Goal: Task Accomplishment & Management: Use online tool/utility

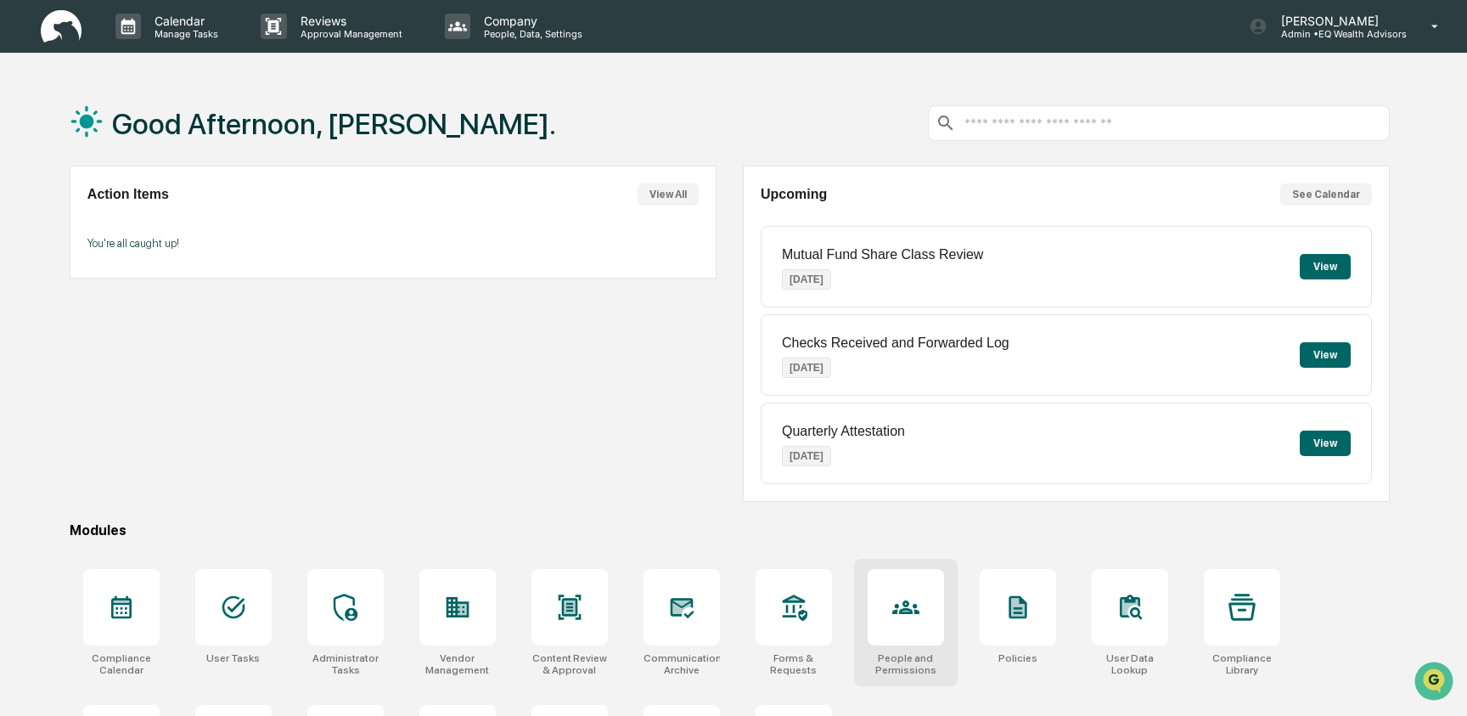
click at [918, 597] on icon at bounding box center [905, 606] width 27 height 27
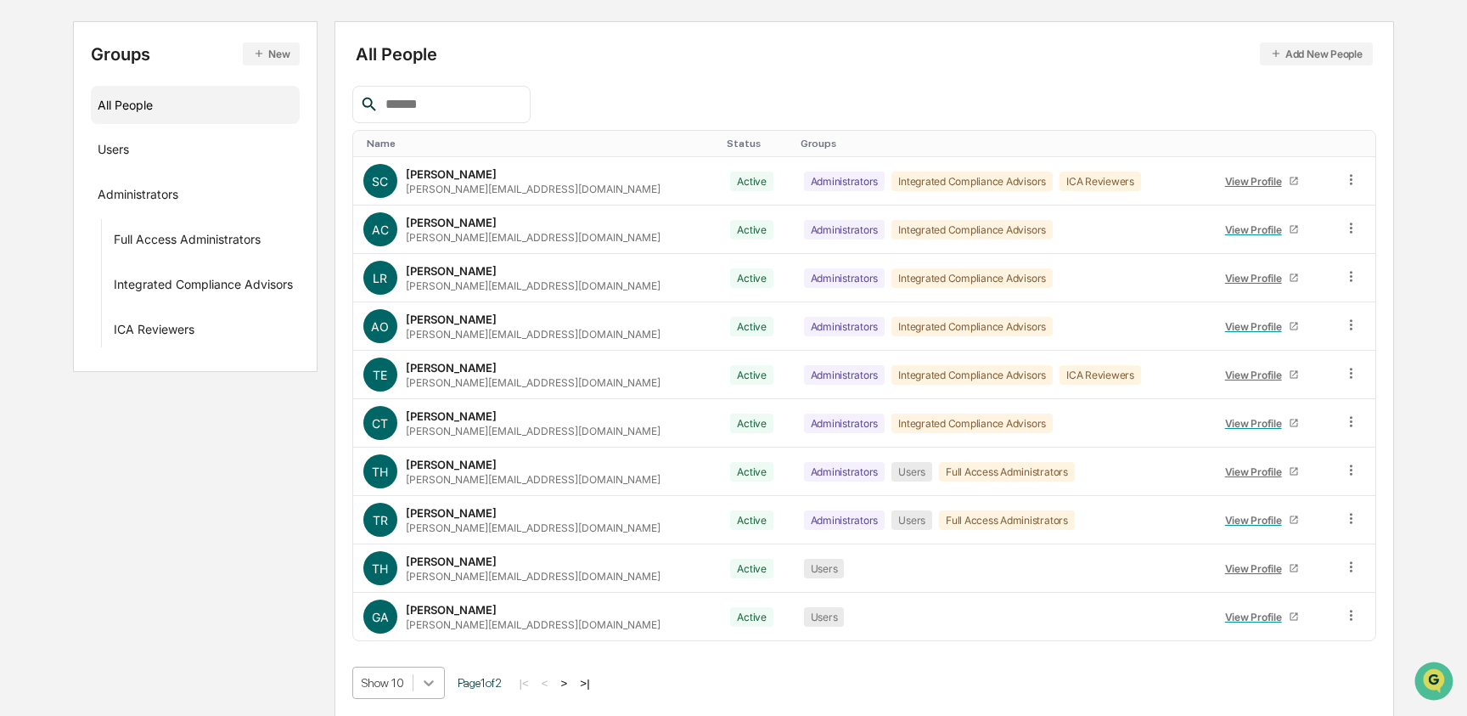
scroll to position [304, 0]
click at [440, 671] on body "Calendar Manage Tasks Reviews Approval Management Company People, Data, Setting…" at bounding box center [733, 272] width 1467 height 886
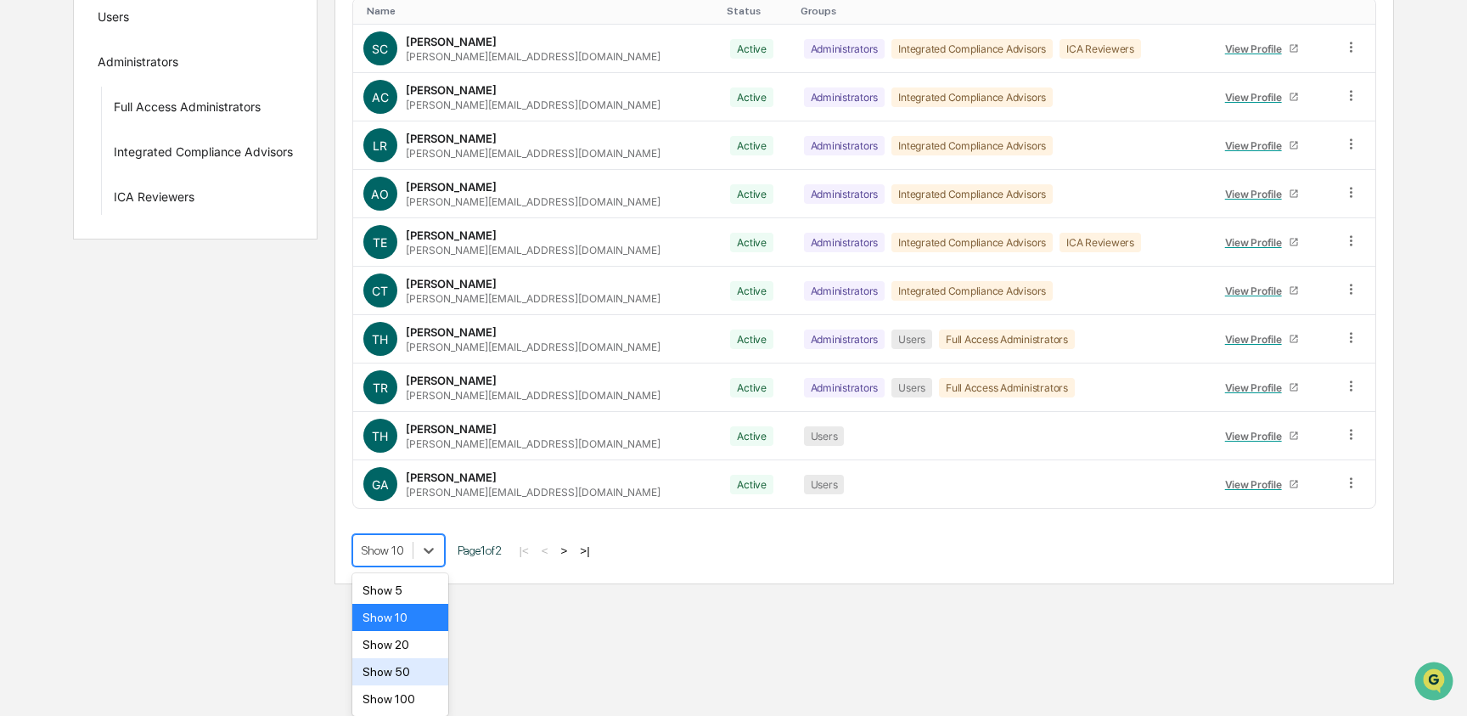
click at [422, 676] on div "Show 50" at bounding box center [400, 671] width 96 height 27
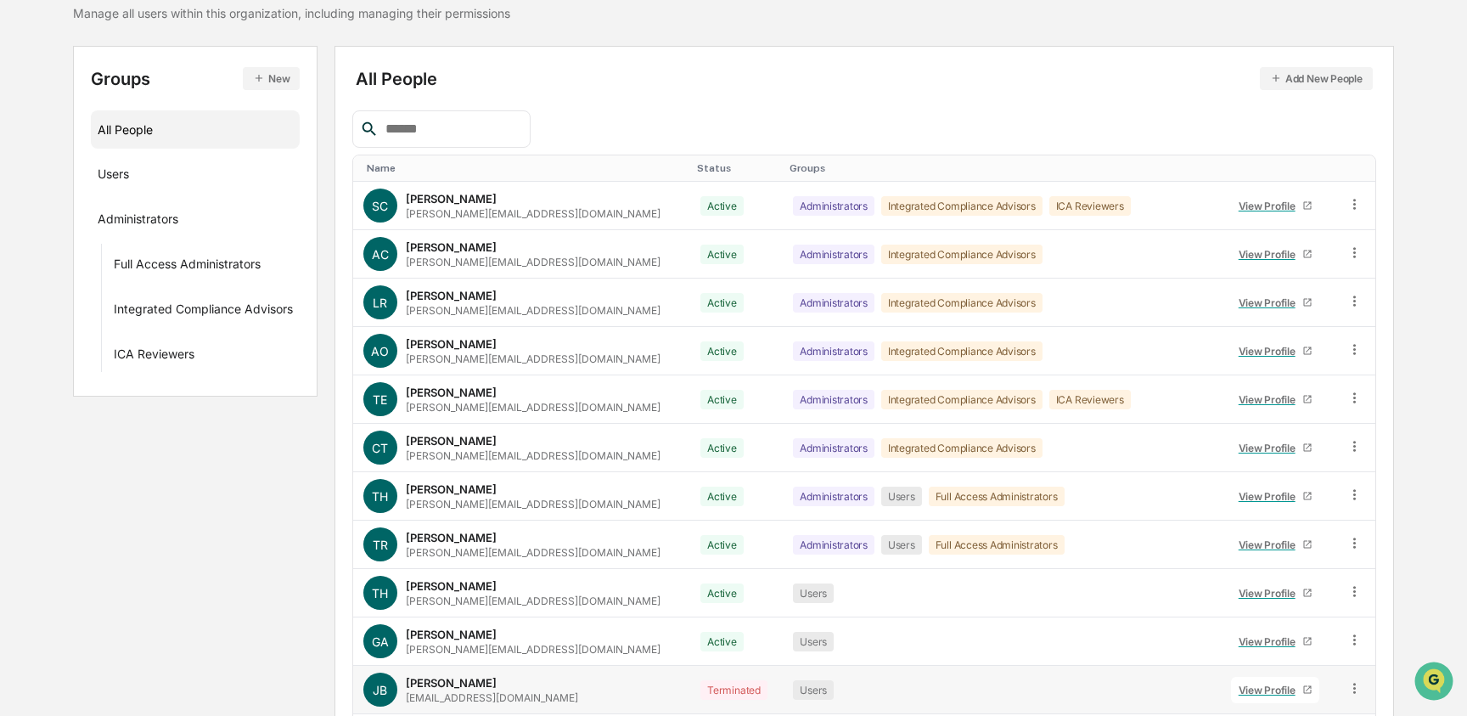
scroll to position [146, 0]
click at [449, 141] on div at bounding box center [441, 127] width 178 height 37
click at [447, 137] on input "text" at bounding box center [451, 128] width 144 height 22
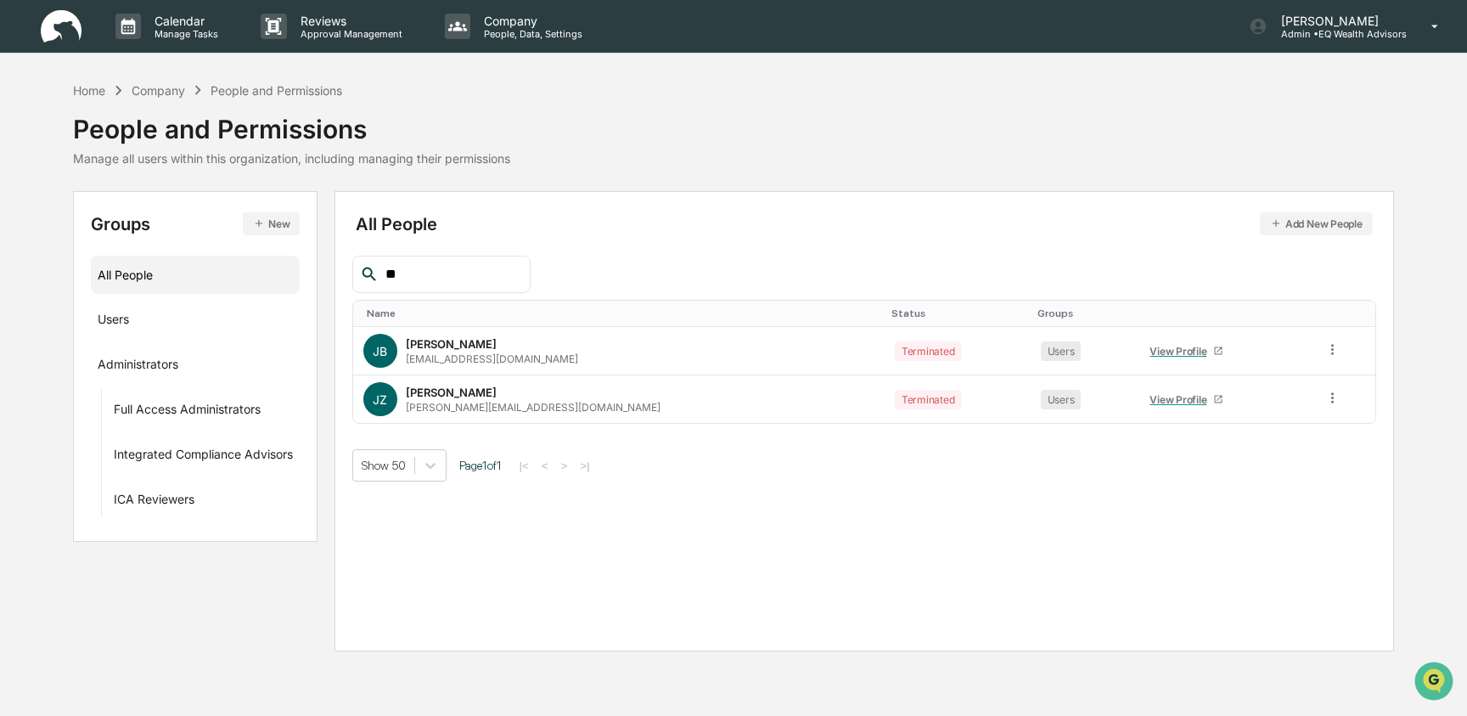
scroll to position [0, 0]
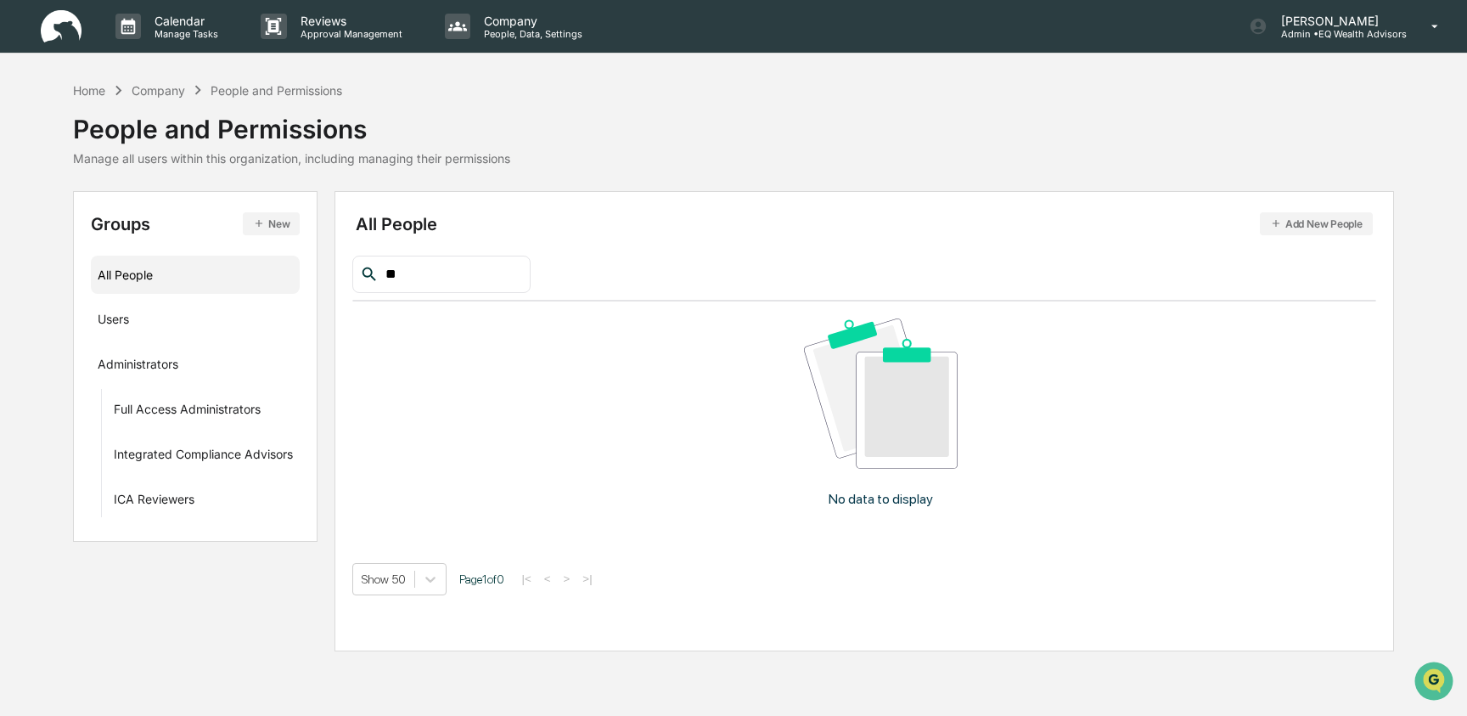
type input "*"
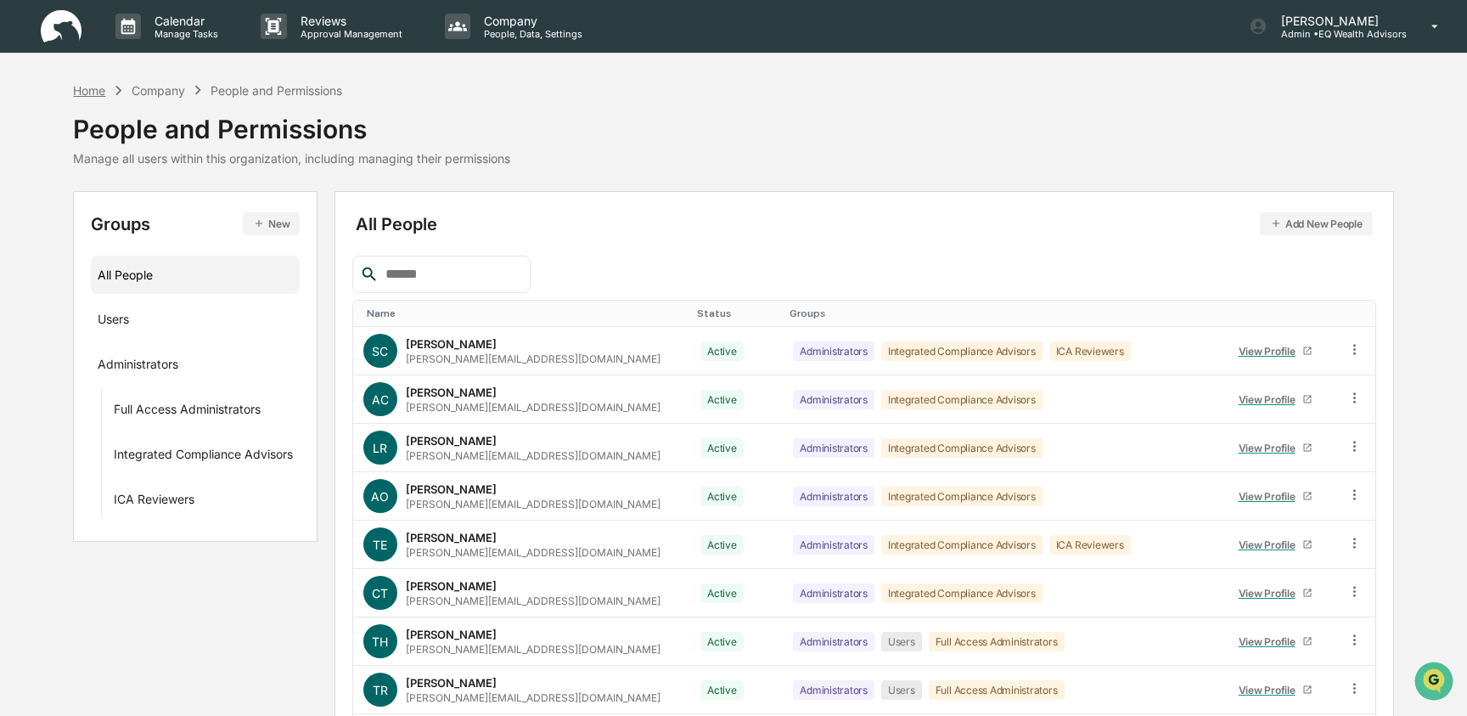
click at [84, 91] on div "Home" at bounding box center [89, 90] width 32 height 14
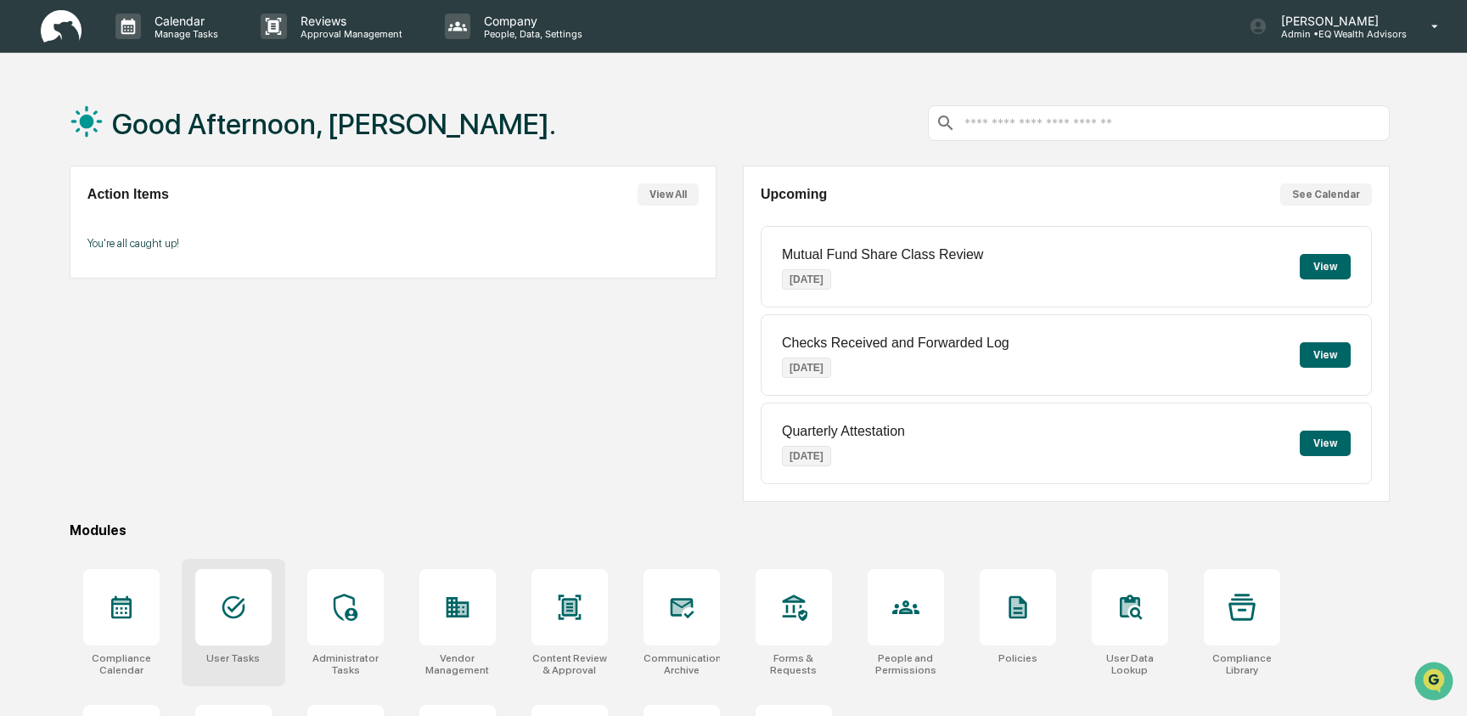
click at [247, 621] on div at bounding box center [233, 607] width 76 height 76
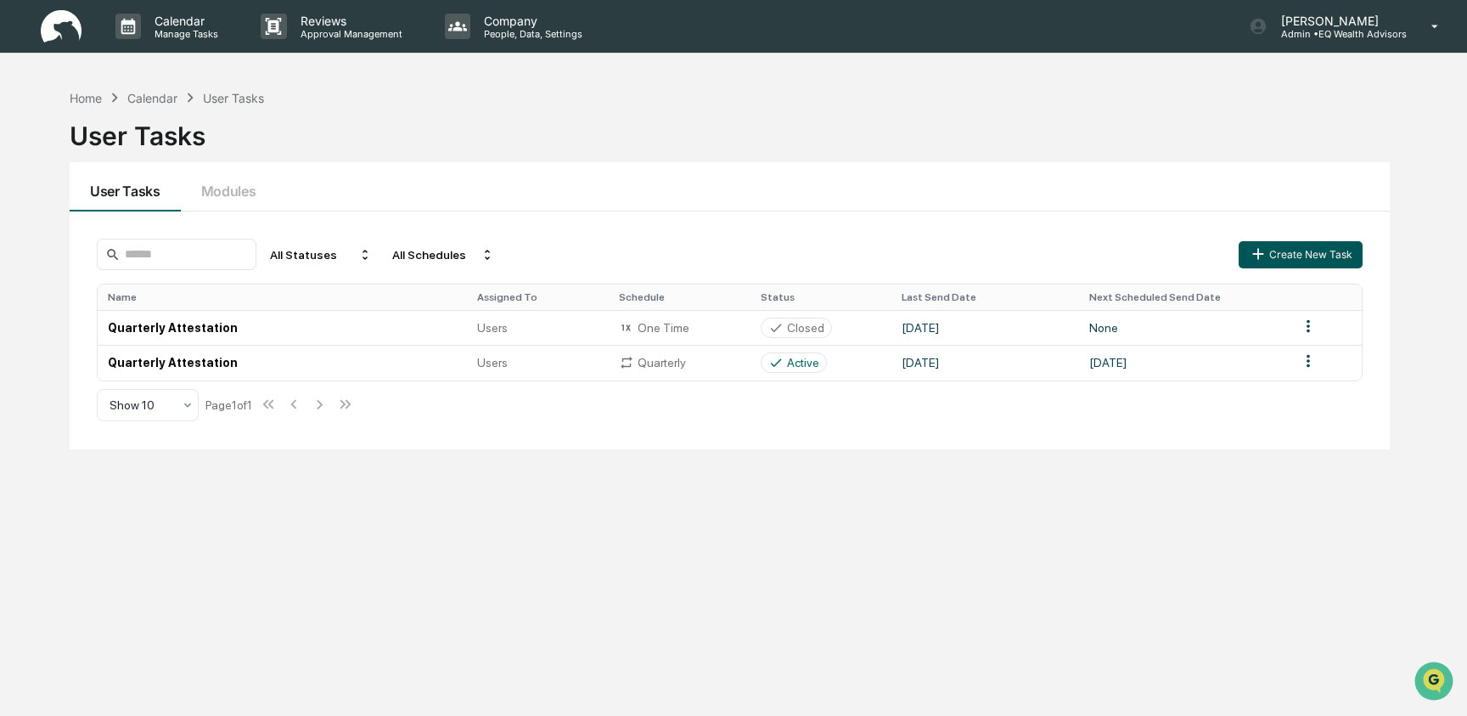
click at [1261, 255] on icon "button" at bounding box center [1258, 253] width 19 height 19
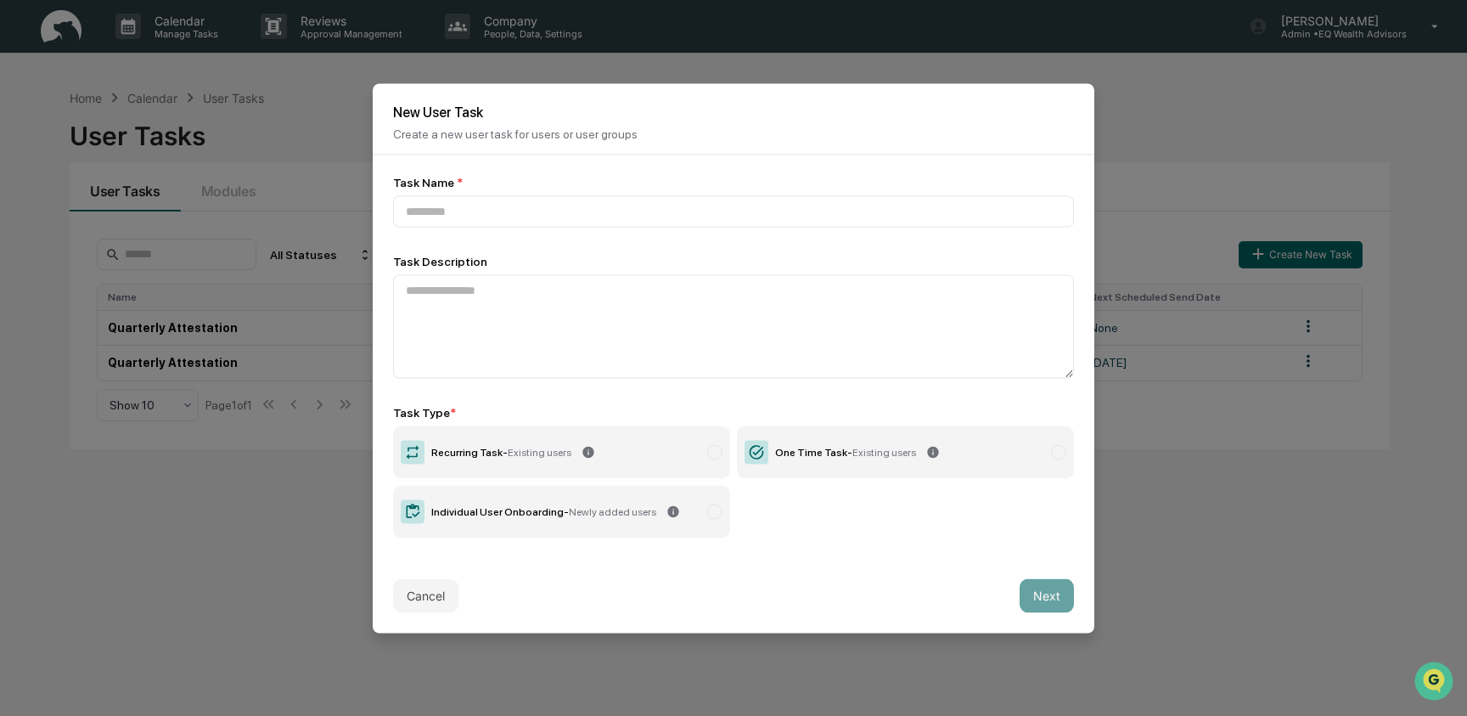
click at [608, 514] on span "Newly added users" at bounding box center [612, 511] width 87 height 12
click at [599, 209] on input at bounding box center [733, 210] width 681 height 31
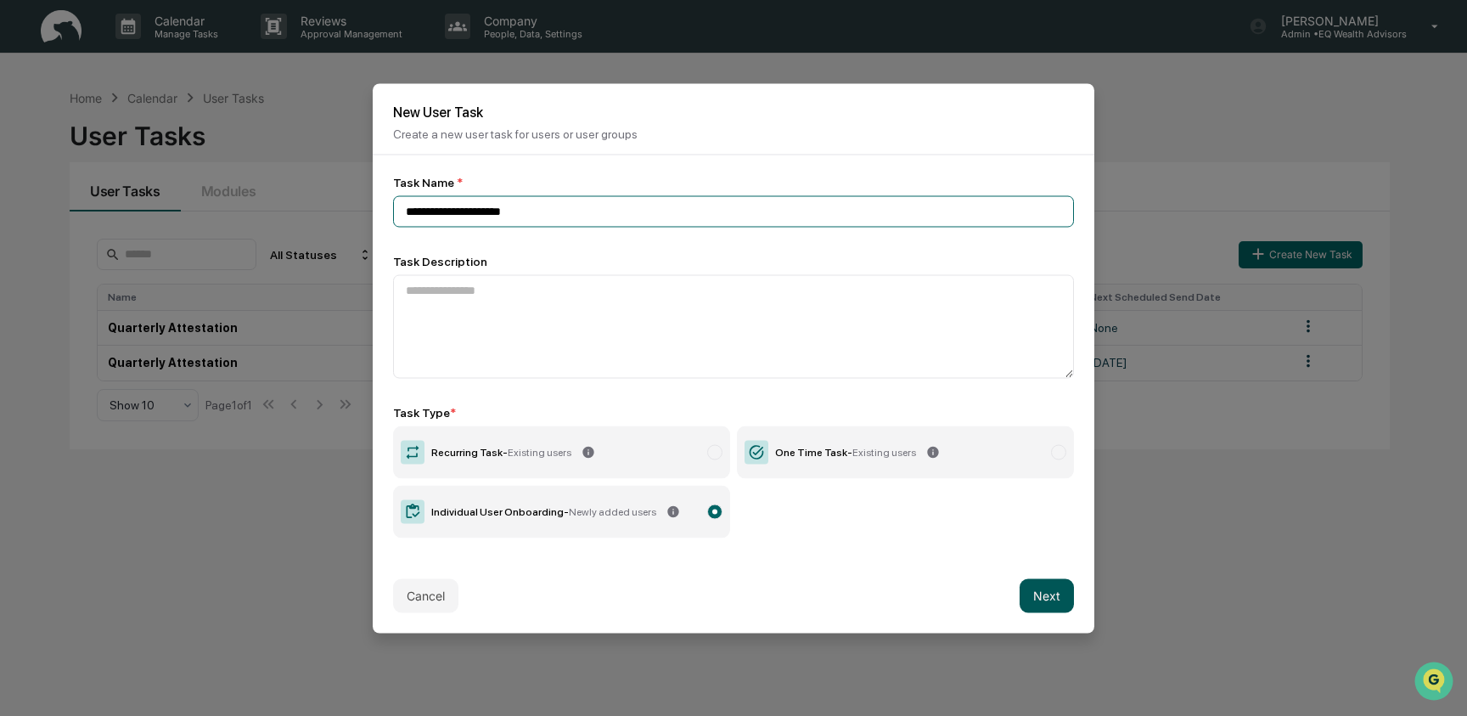
type input "**********"
click at [1042, 585] on button "Next" at bounding box center [1046, 595] width 54 height 34
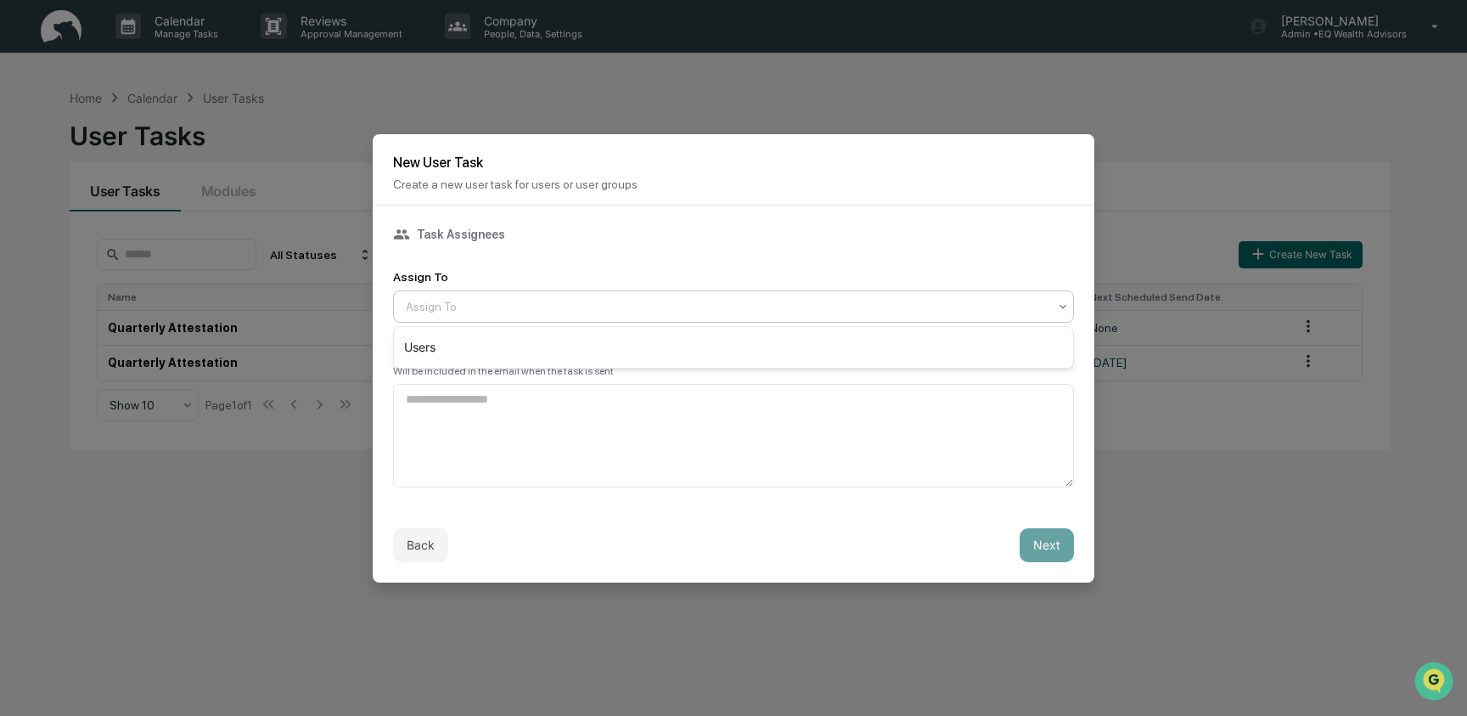
click at [593, 306] on div at bounding box center [727, 306] width 642 height 17
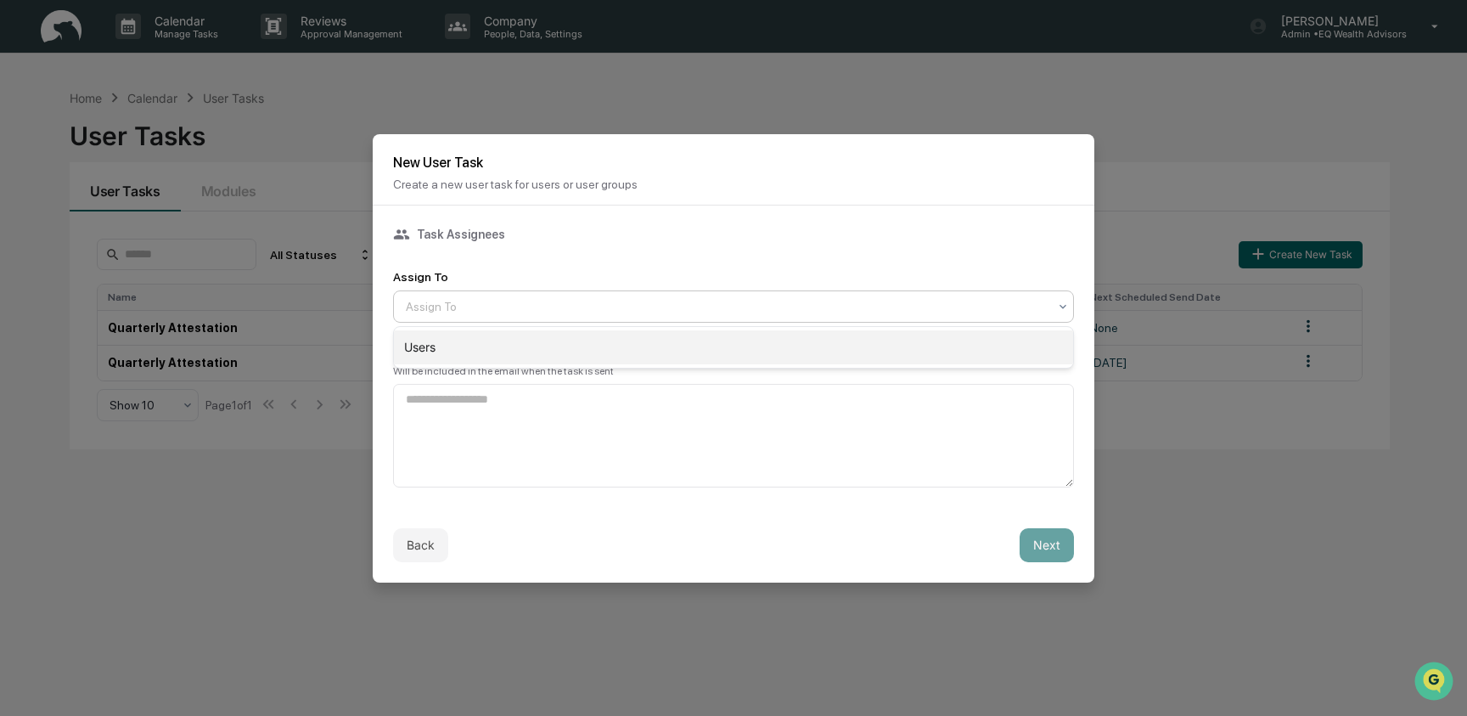
click at [595, 345] on div "Users" at bounding box center [733, 347] width 679 height 34
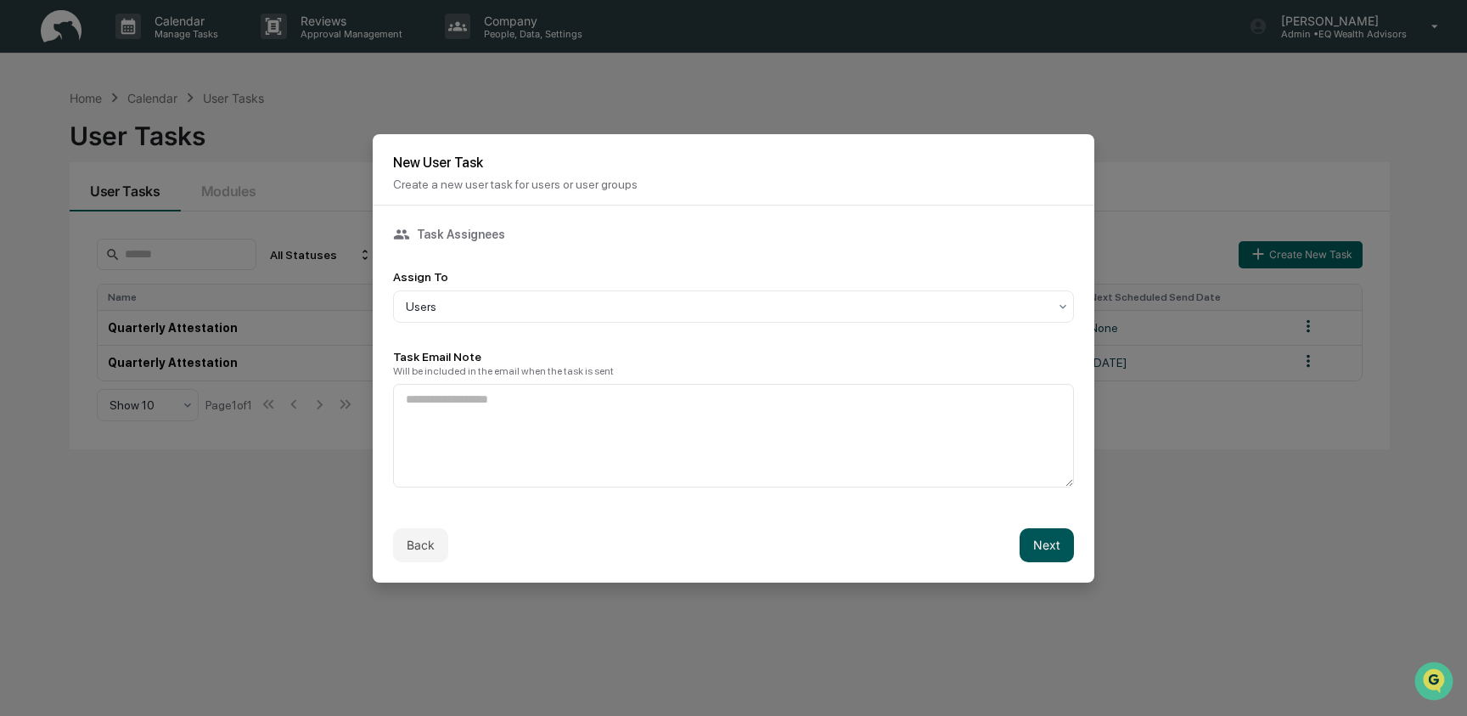
click at [1039, 546] on button "Next" at bounding box center [1046, 545] width 54 height 34
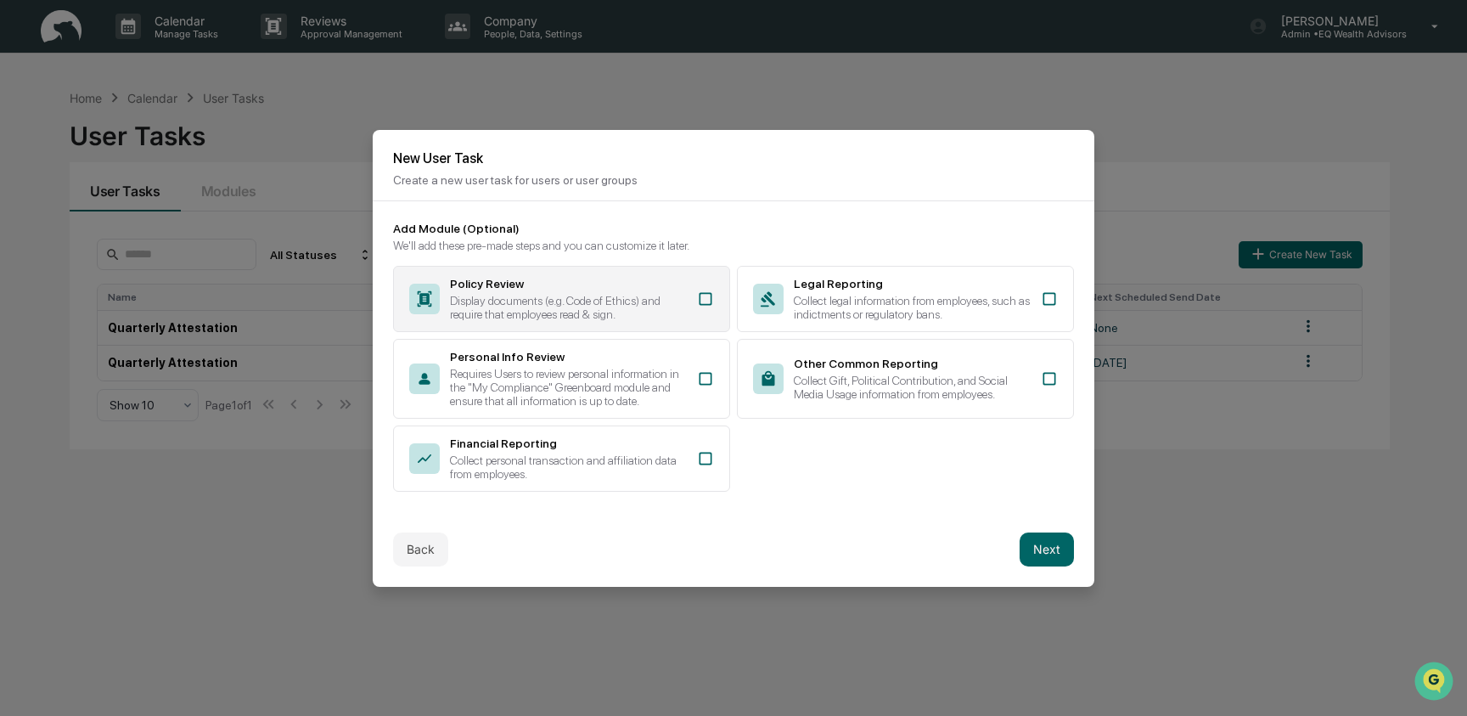
click at [649, 294] on div "Display documents (e.g. Code of Ethics) and require that employees read & sign." at bounding box center [568, 307] width 237 height 27
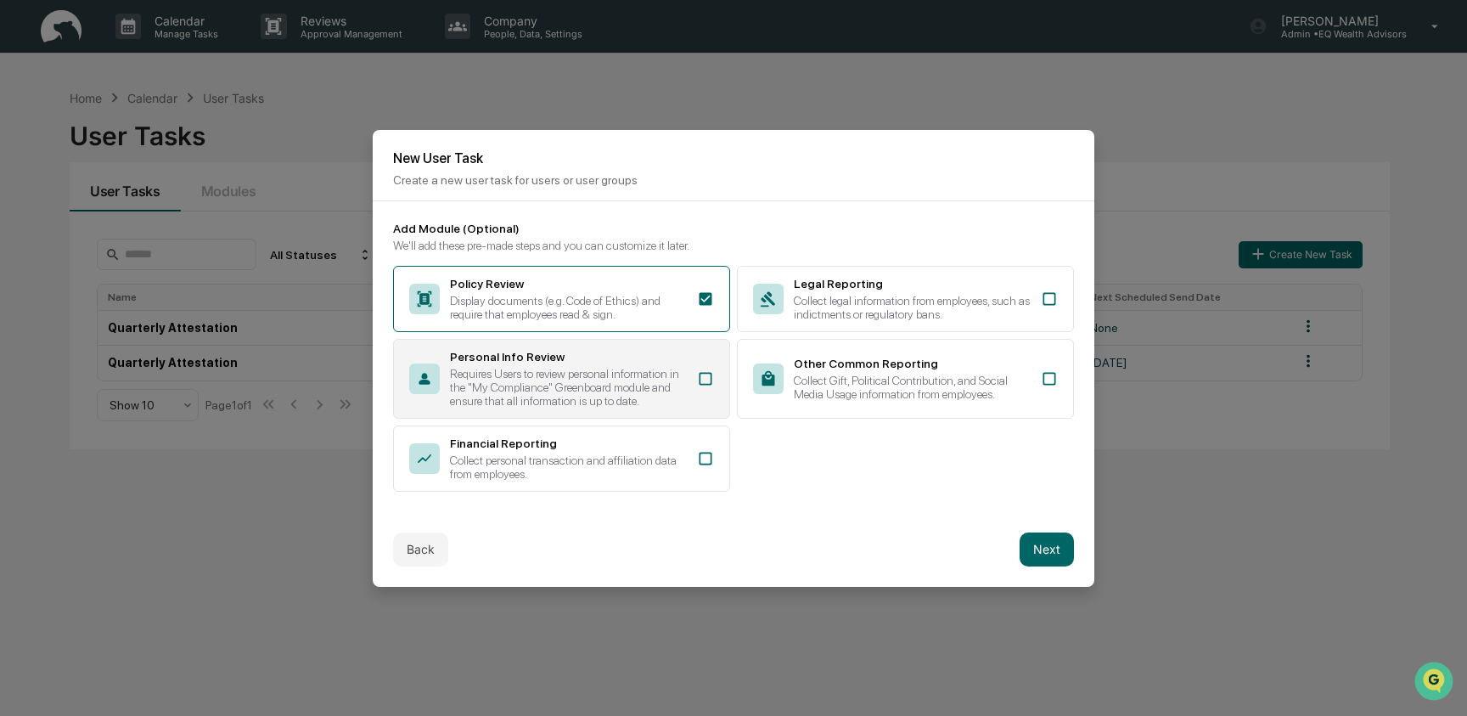
click at [655, 367] on div "Requires Users to review personal information in the "My Compliance" Greenboard…" at bounding box center [568, 387] width 237 height 41
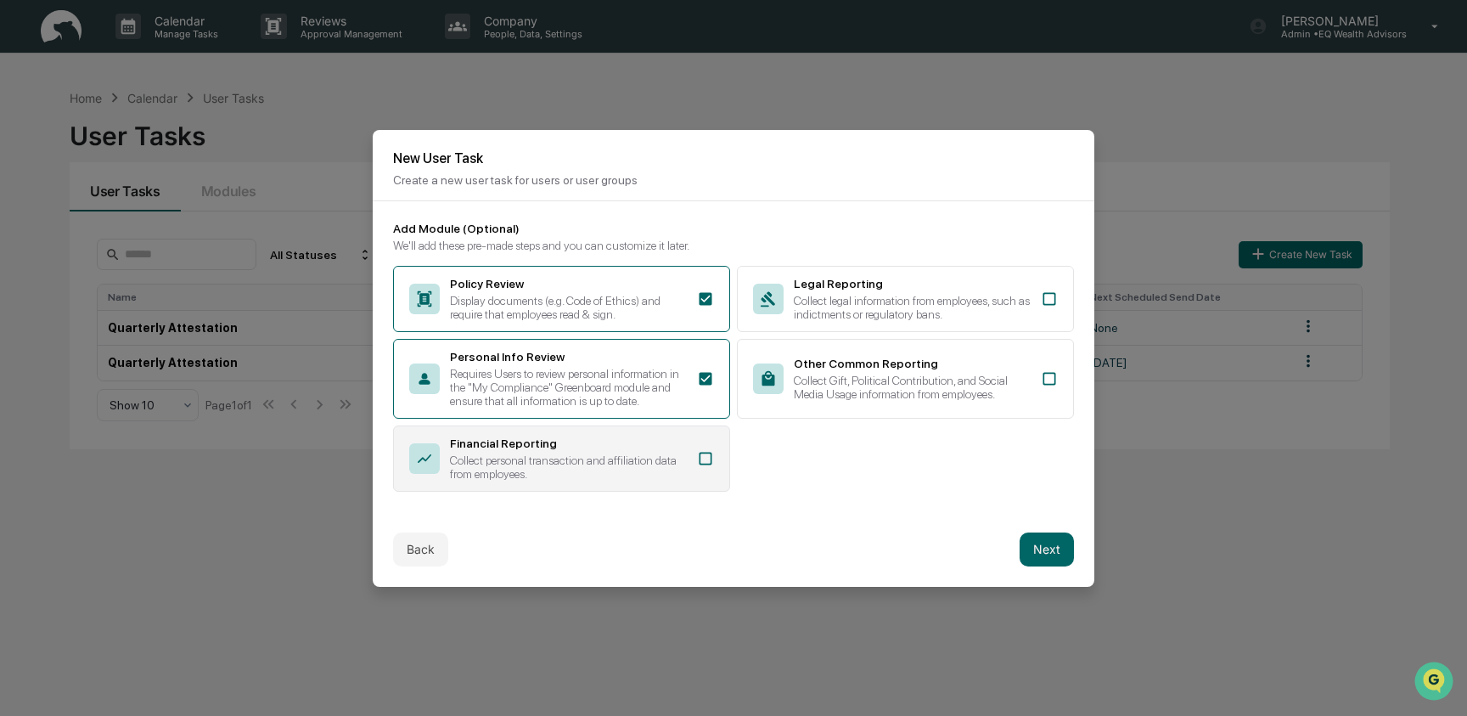
click at [649, 480] on div "Collect personal transaction and affiliation data from employees." at bounding box center [568, 466] width 237 height 27
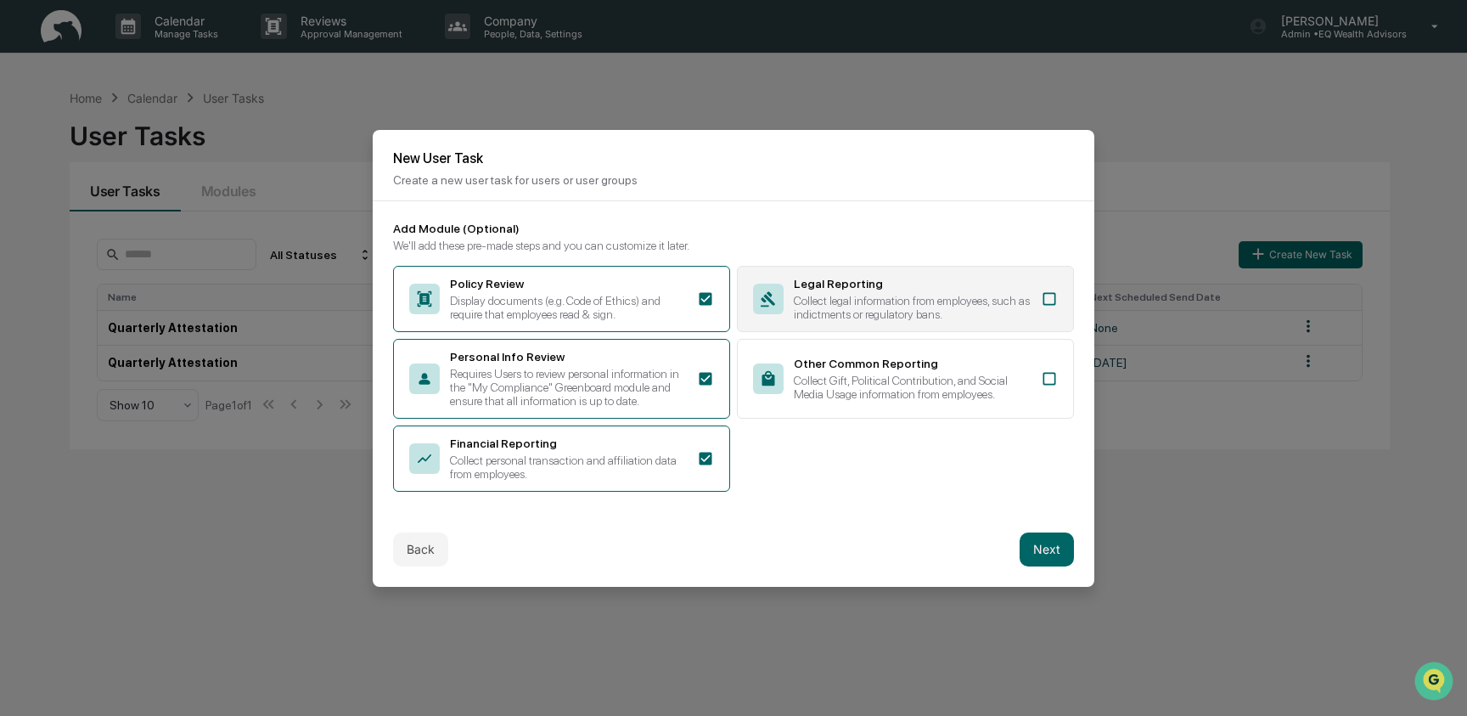
click at [951, 300] on div "Collect legal information from employees, such as indictments or regulatory ban…" at bounding box center [912, 307] width 237 height 27
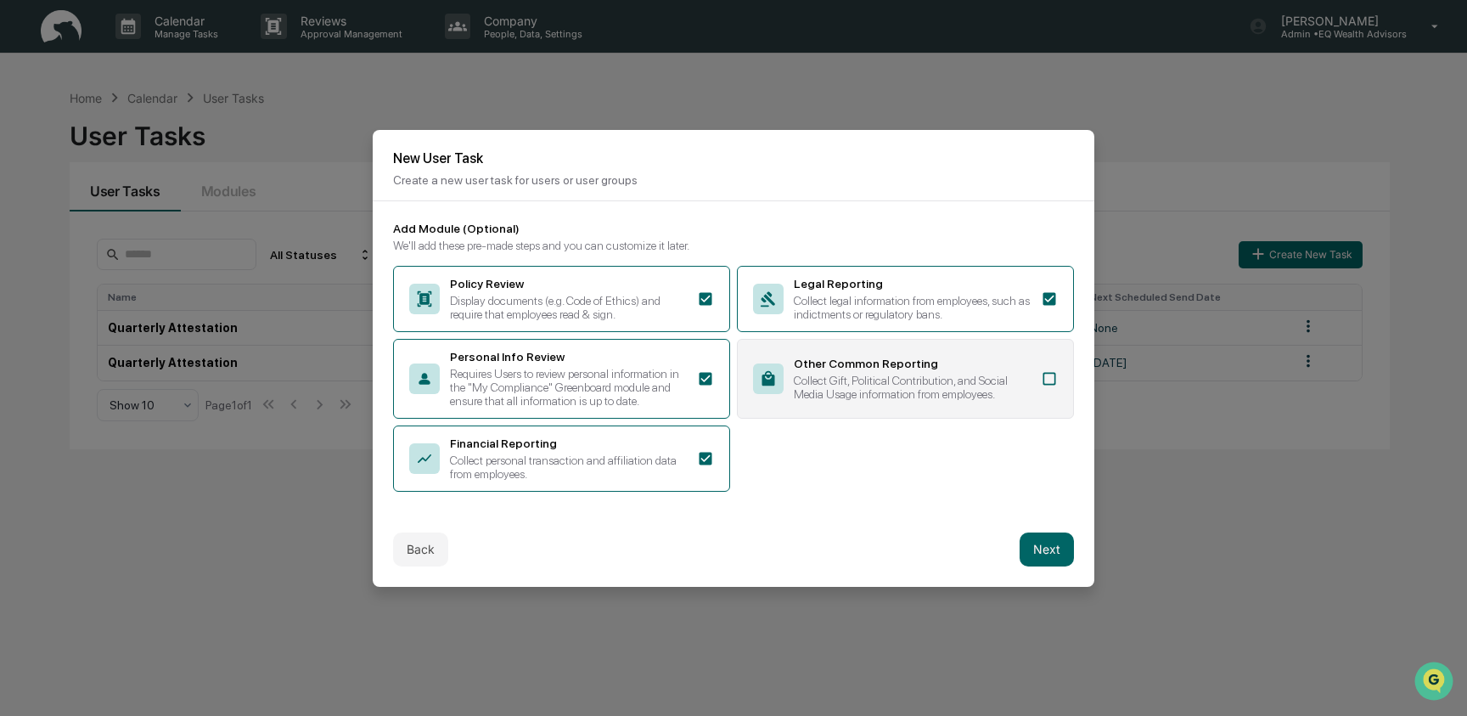
click at [949, 360] on div "Other Common Reporting" at bounding box center [912, 364] width 237 height 14
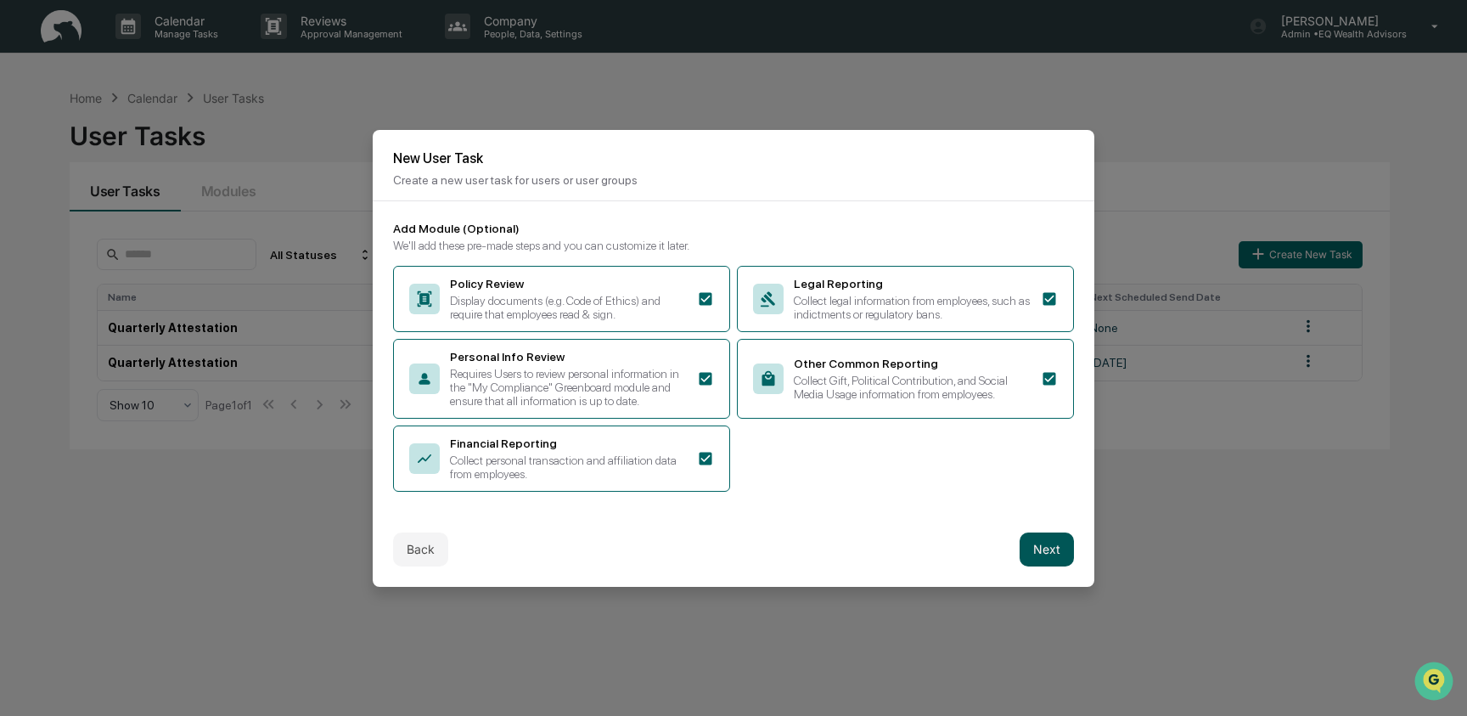
click at [1051, 566] on button "Next" at bounding box center [1046, 549] width 54 height 34
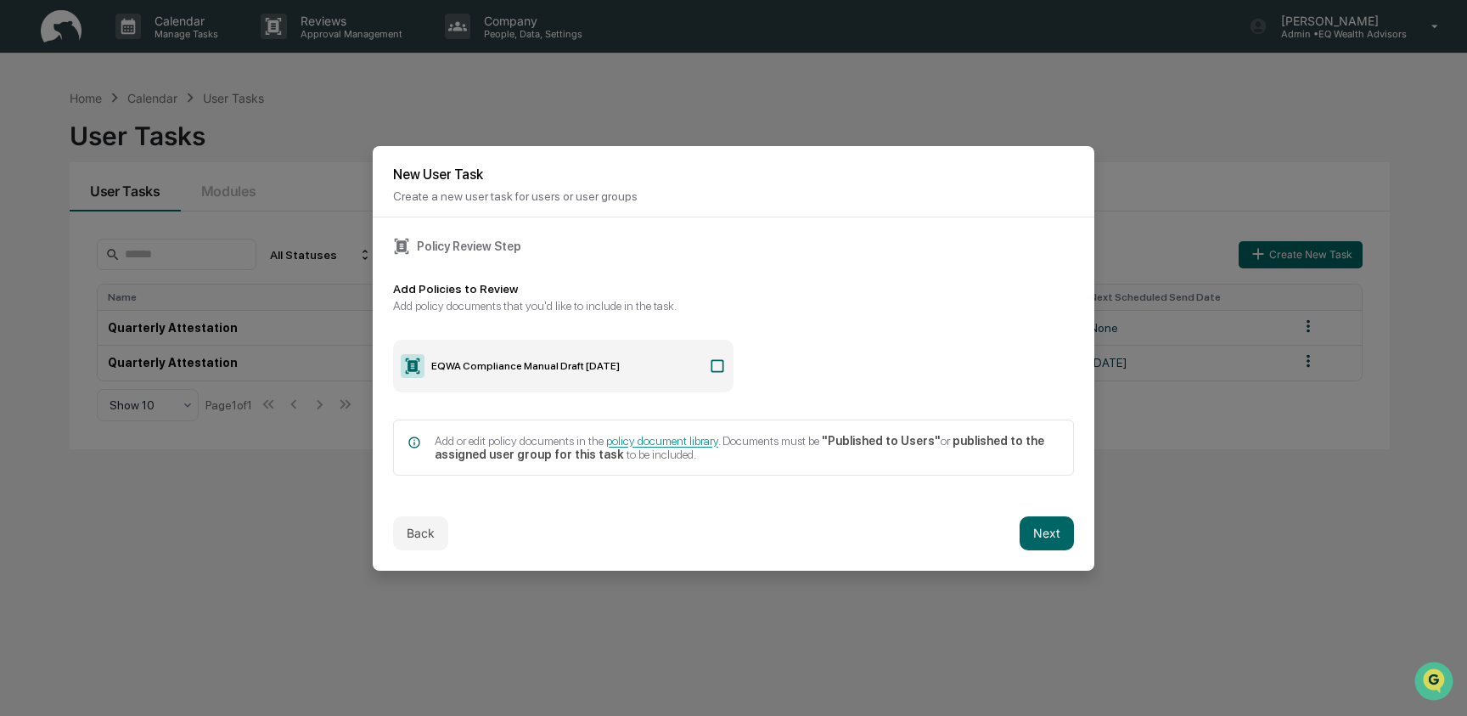
click at [665, 373] on label "EQWA Compliance Manual Draft January 2024" at bounding box center [563, 366] width 340 height 53
click at [1038, 535] on button "Next" at bounding box center [1046, 533] width 54 height 34
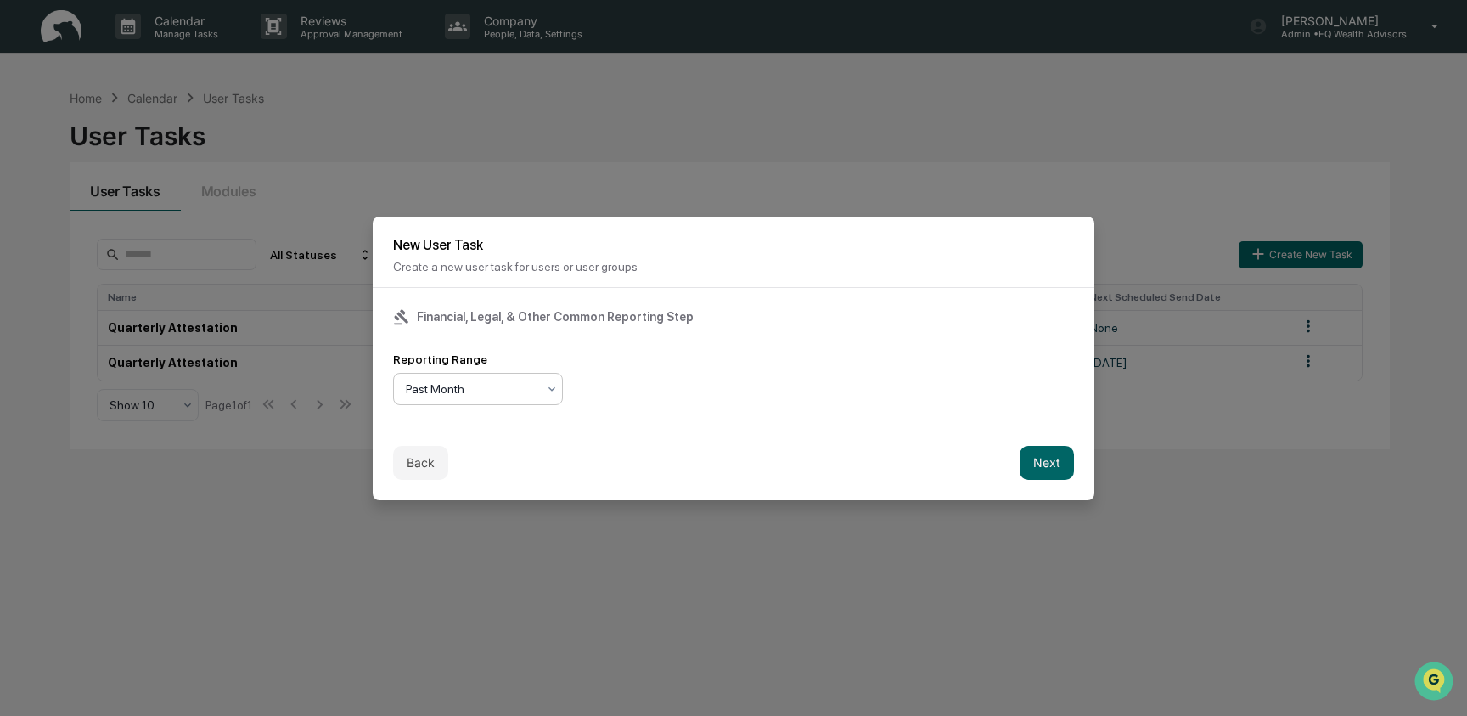
click at [482, 396] on div at bounding box center [471, 388] width 131 height 17
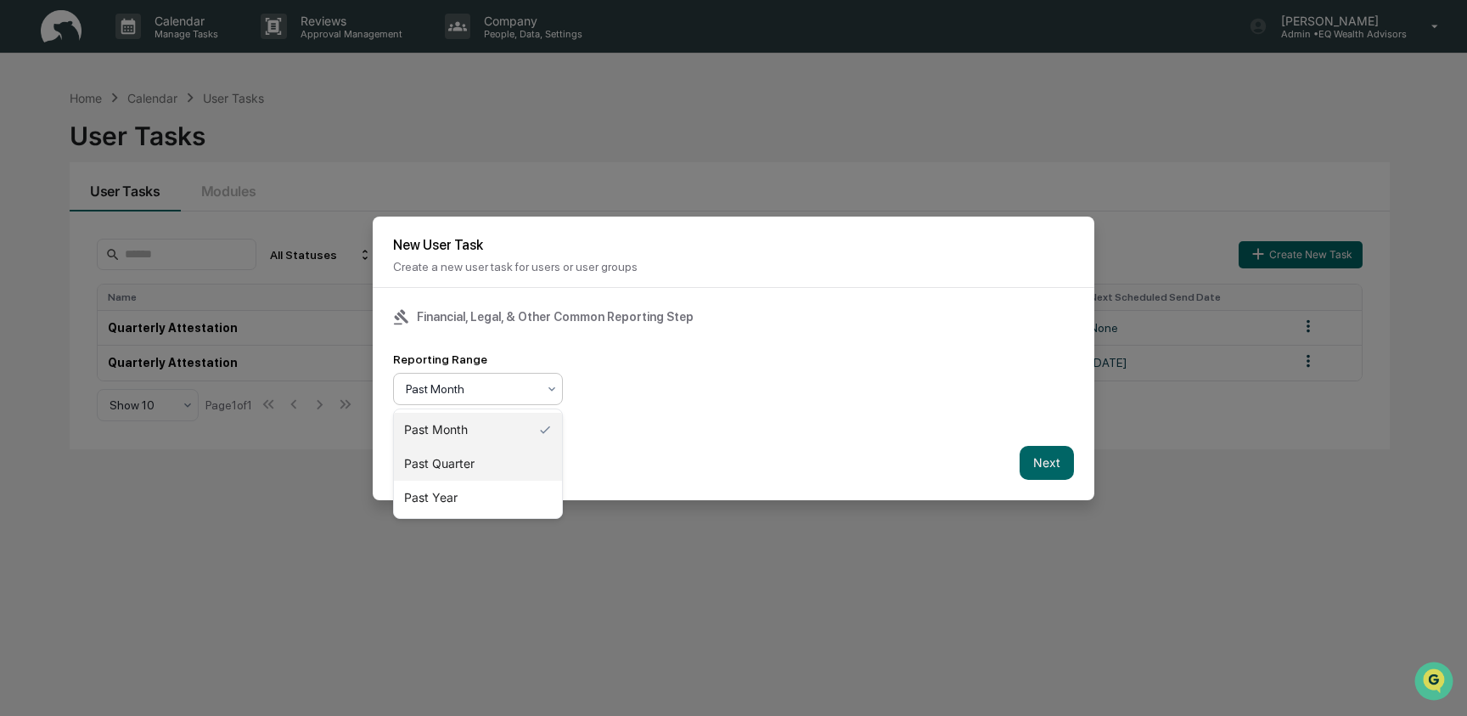
click at [485, 470] on div "Past Quarter" at bounding box center [478, 463] width 168 height 34
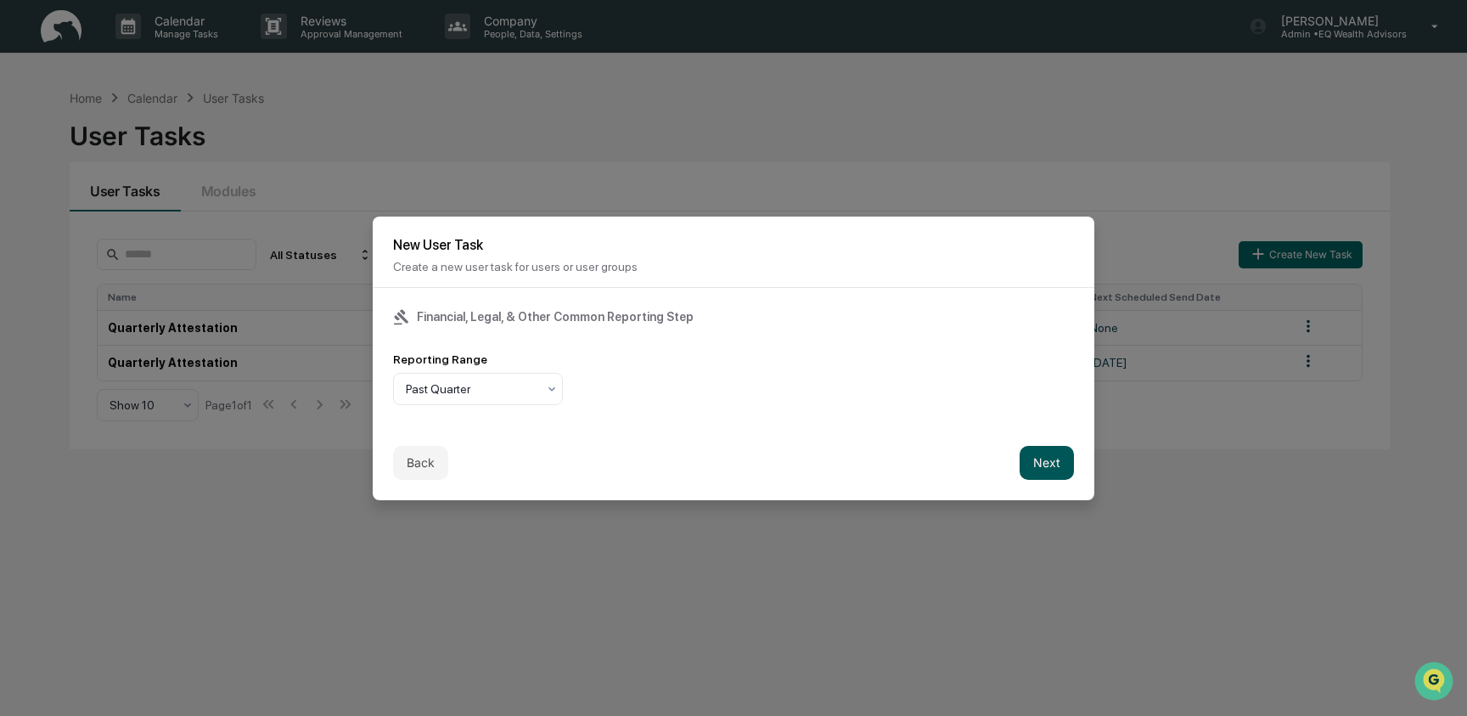
click at [1030, 460] on button "Next" at bounding box center [1046, 463] width 54 height 34
click at [513, 375] on div "Task Duration" at bounding box center [499, 389] width 212 height 32
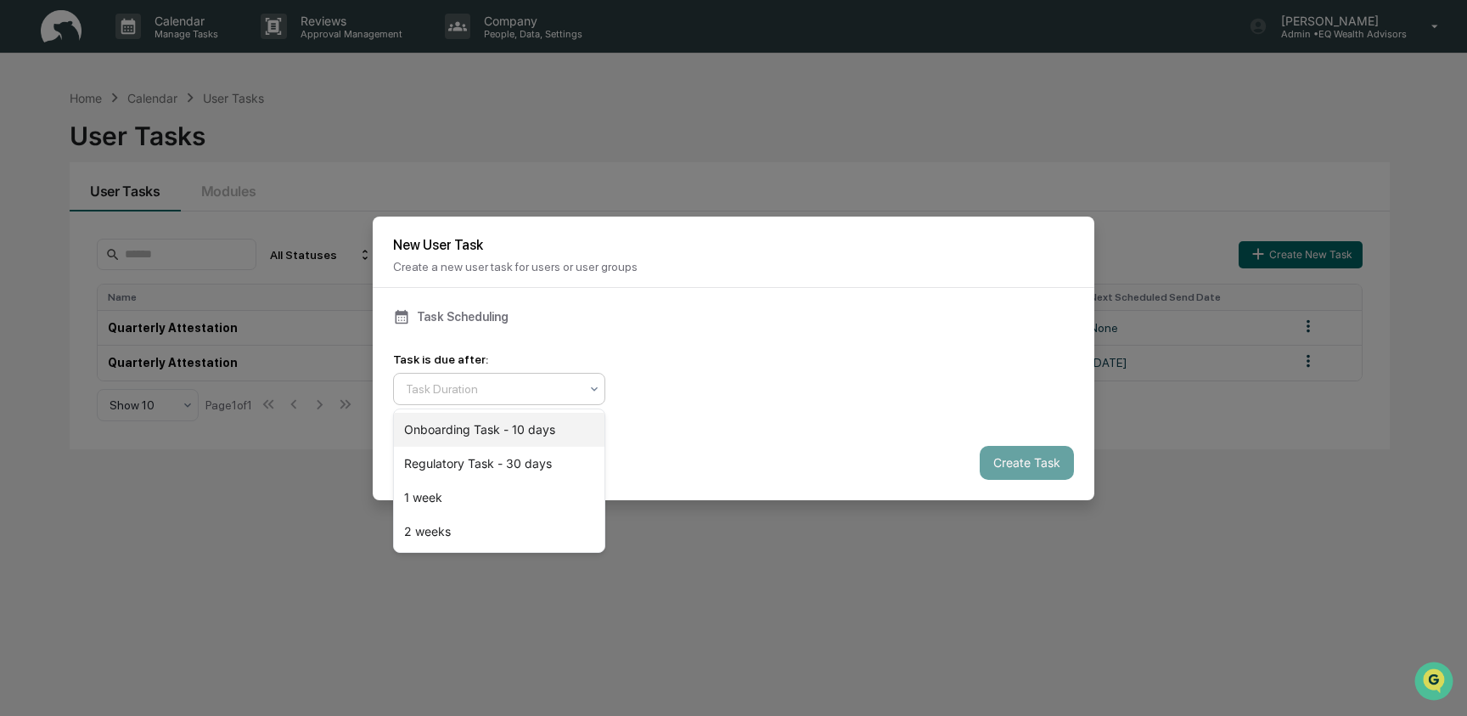
click at [517, 434] on div "Onboarding Task - 10 days" at bounding box center [499, 430] width 211 height 34
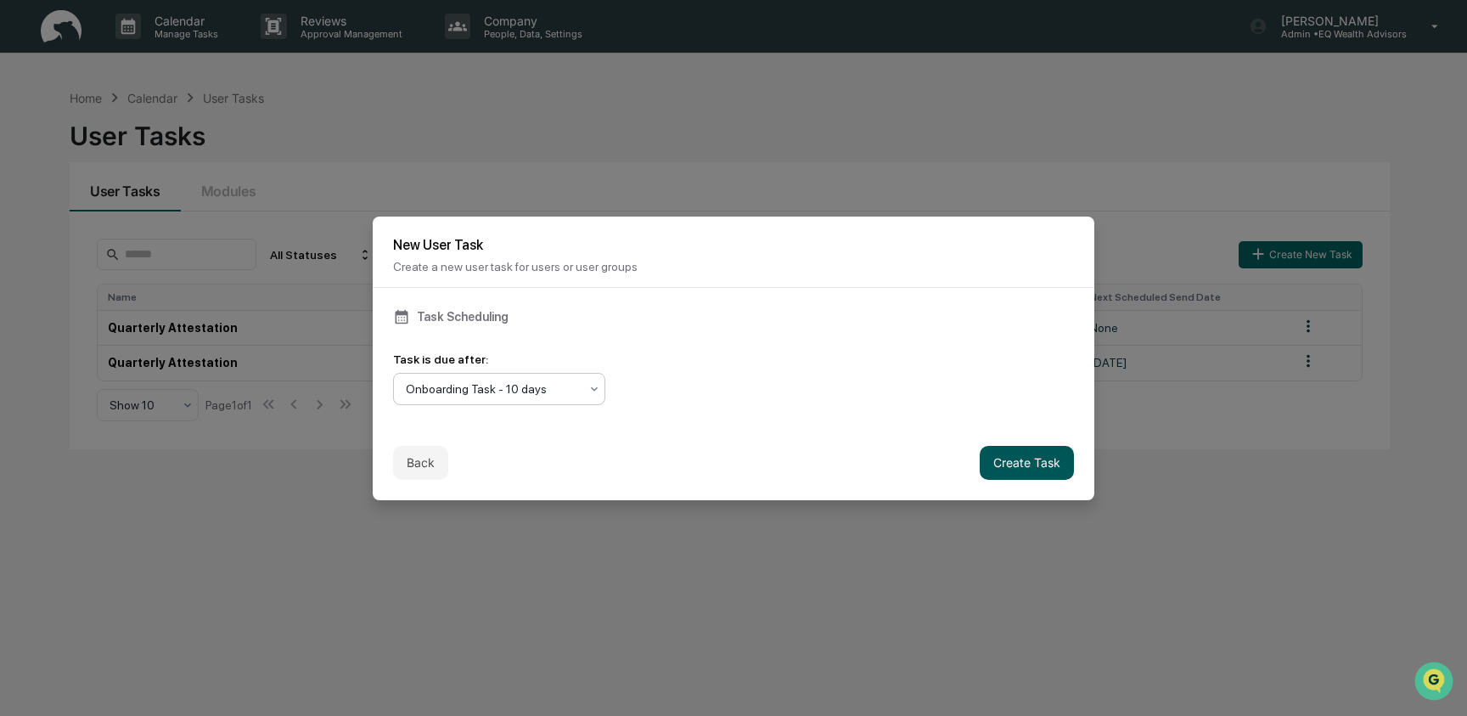
click at [1021, 467] on button "Create Task" at bounding box center [1027, 463] width 94 height 34
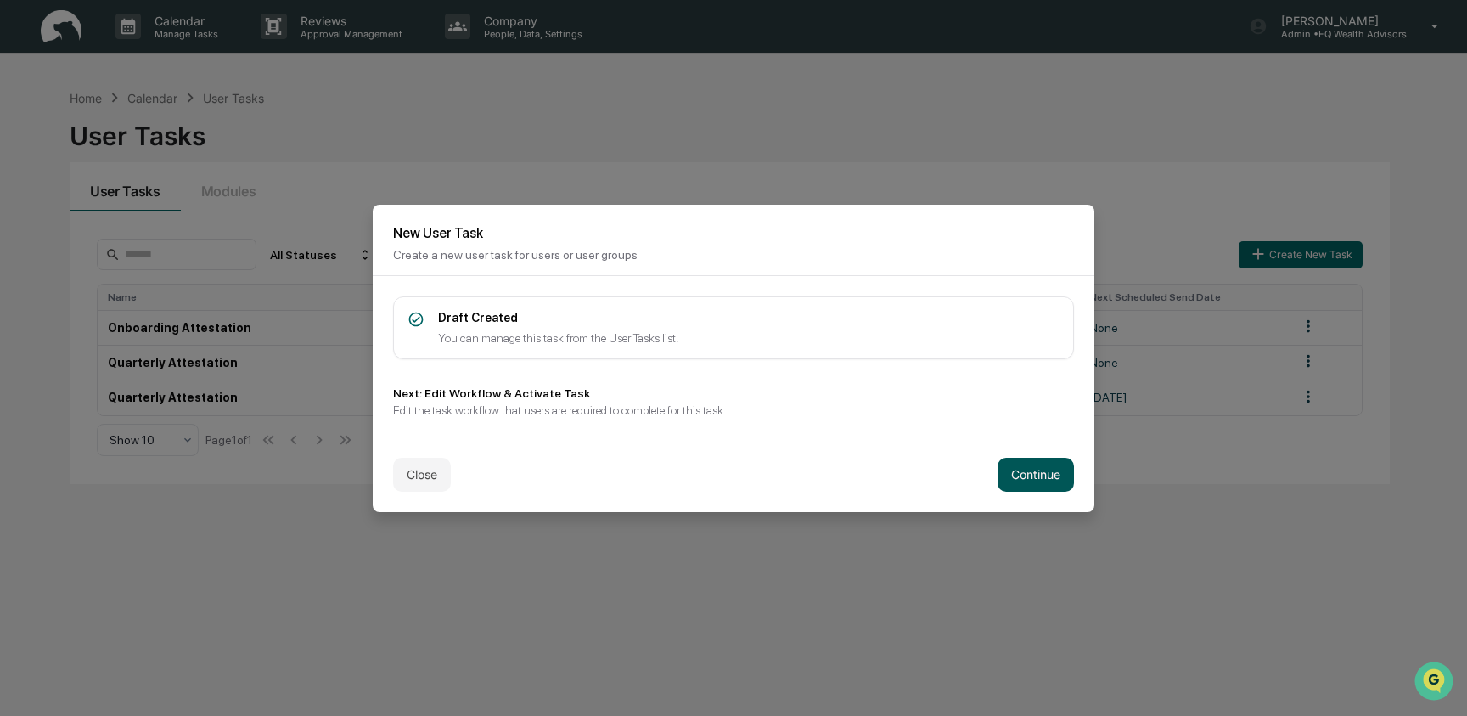
click at [1025, 471] on button "Continue" at bounding box center [1035, 475] width 76 height 34
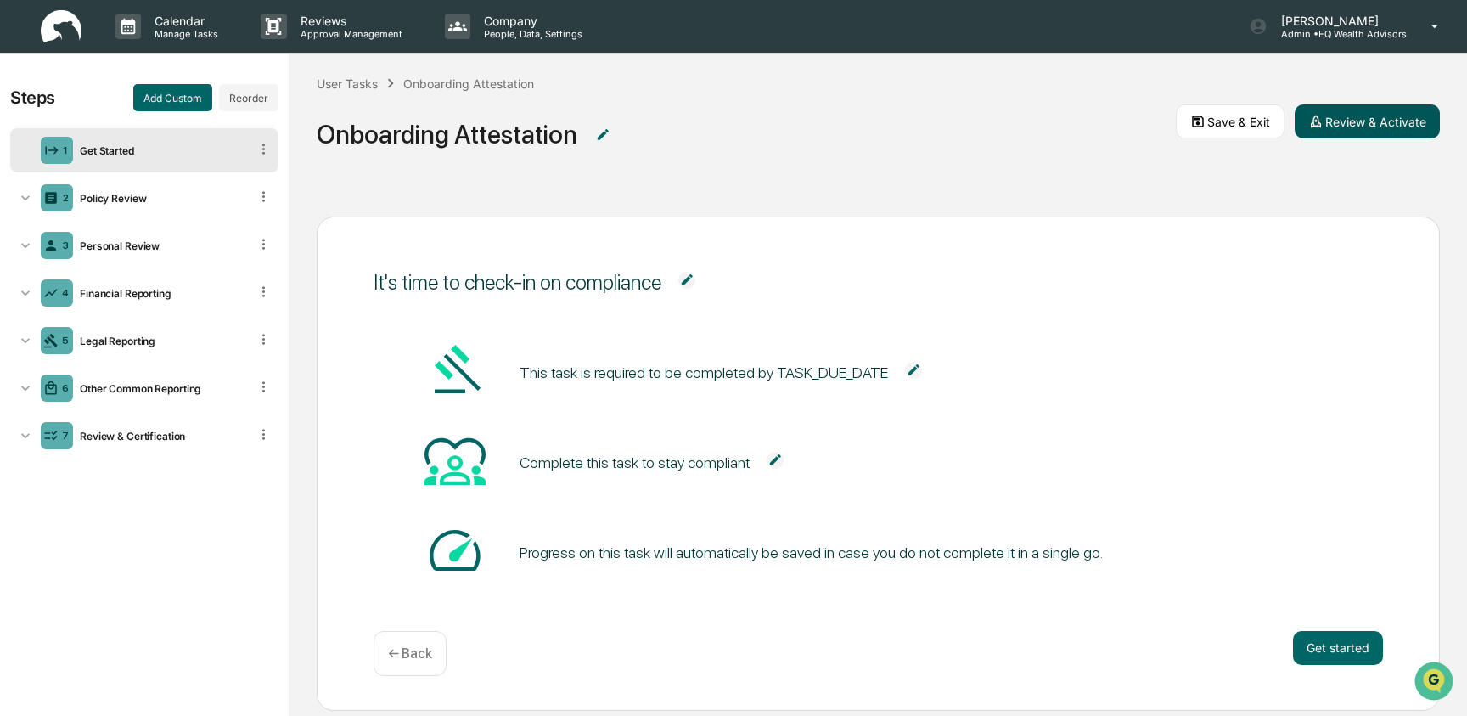
click at [1397, 123] on button "Review & Activate" at bounding box center [1366, 121] width 145 height 34
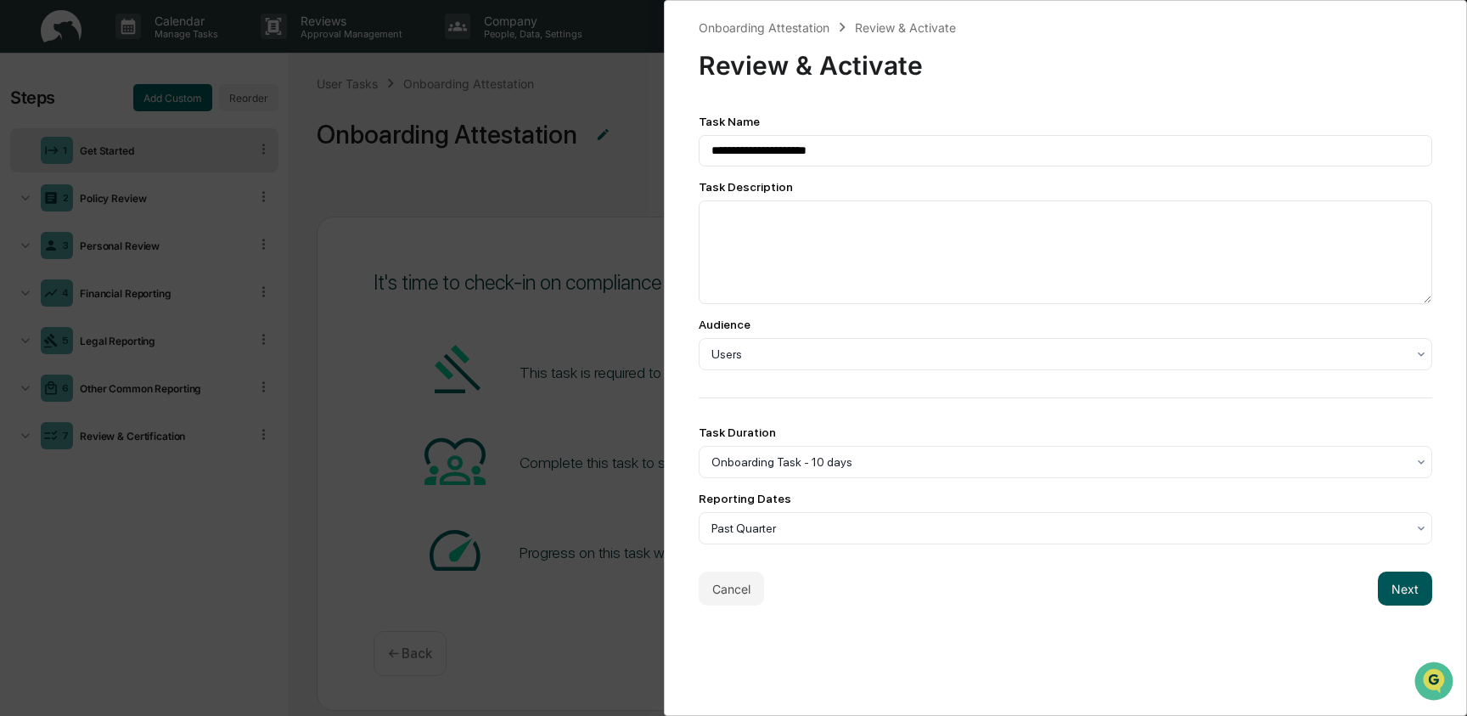
click at [1418, 591] on button "Next" at bounding box center [1405, 588] width 54 height 34
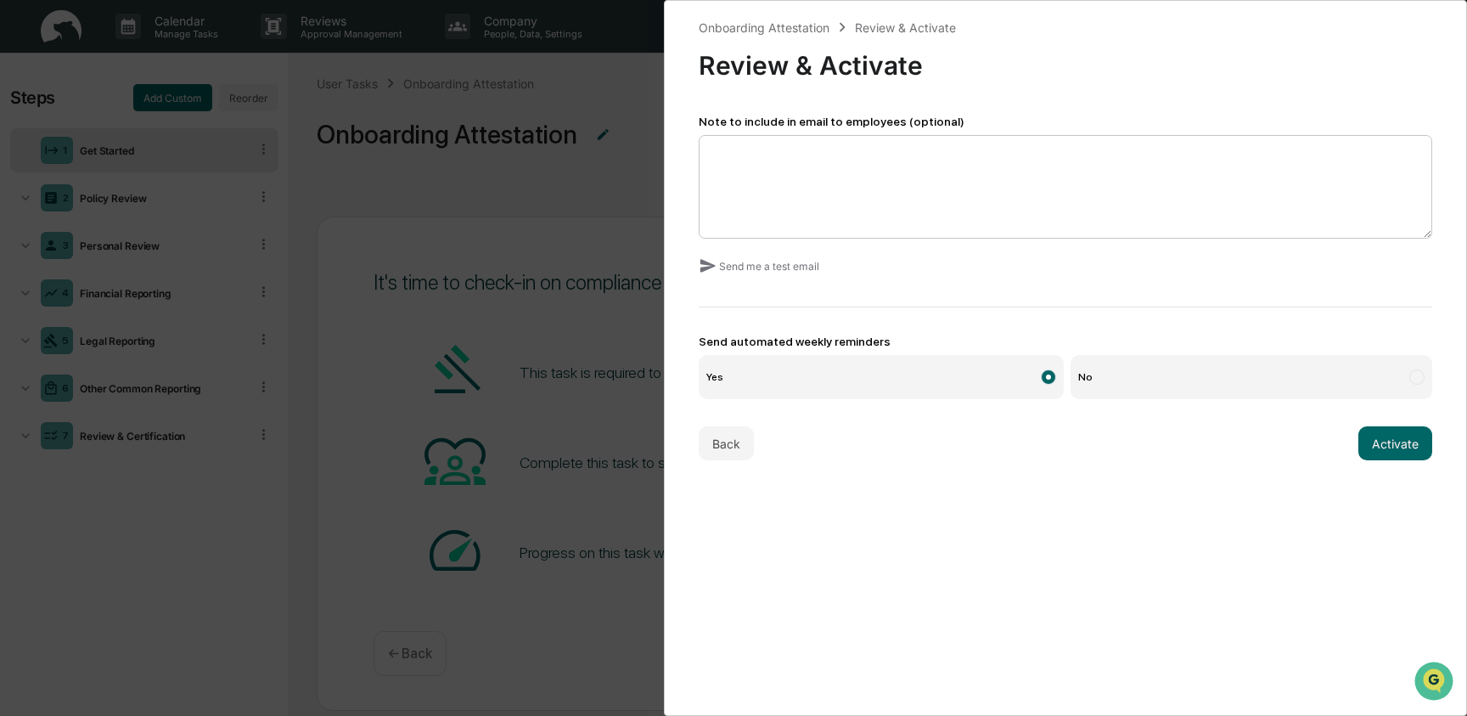
drag, startPoint x: 1353, startPoint y: 438, endPoint x: 1149, endPoint y: 222, distance: 297.2
click at [1150, 226] on div "Onboarding Attestation Review & Activate Review & Activate Note to include in e…" at bounding box center [1065, 239] width 733 height 442
click at [807, 152] on textarea at bounding box center [1065, 187] width 733 height 104
click at [414, 109] on div "Onboarding Attestation Review & Activate Review & Activate Note to include in e…" at bounding box center [733, 358] width 1467 height 716
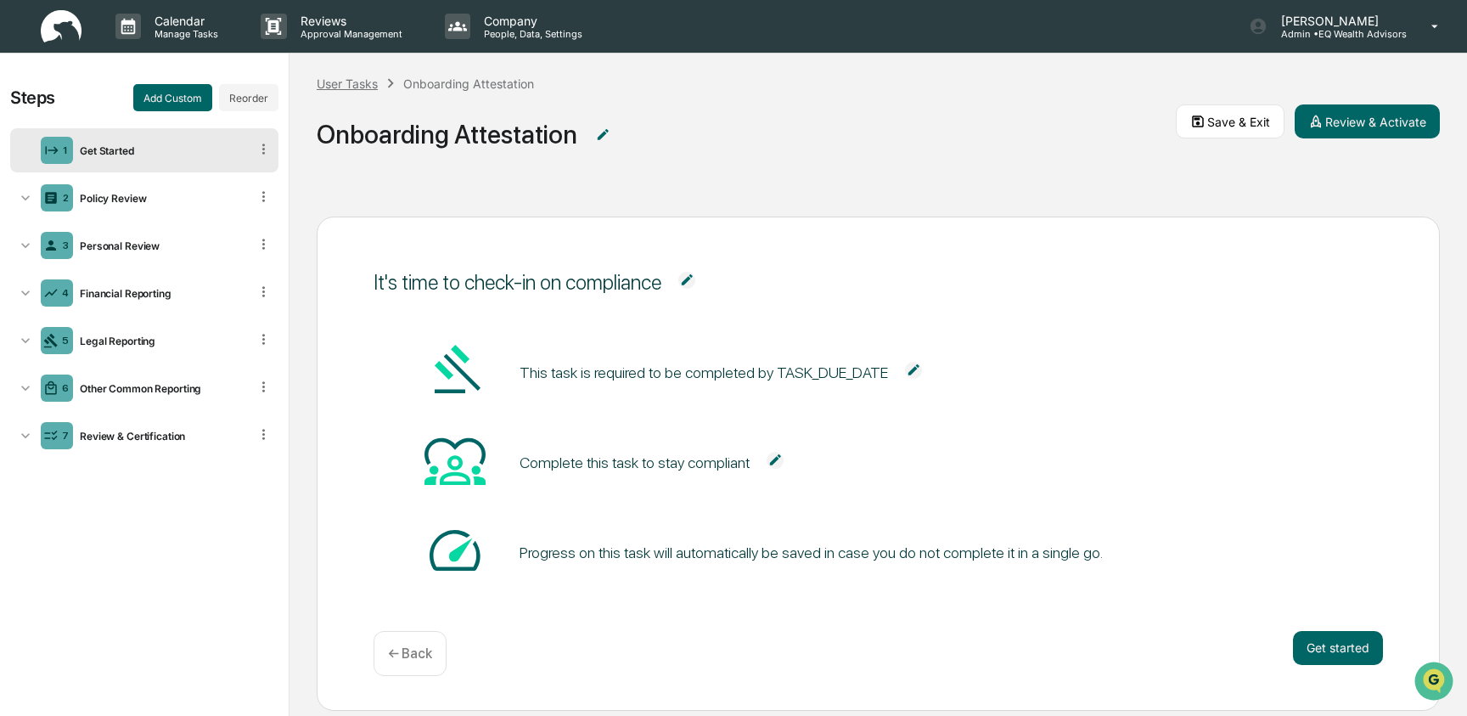
click at [369, 81] on div "User Tasks" at bounding box center [347, 83] width 61 height 14
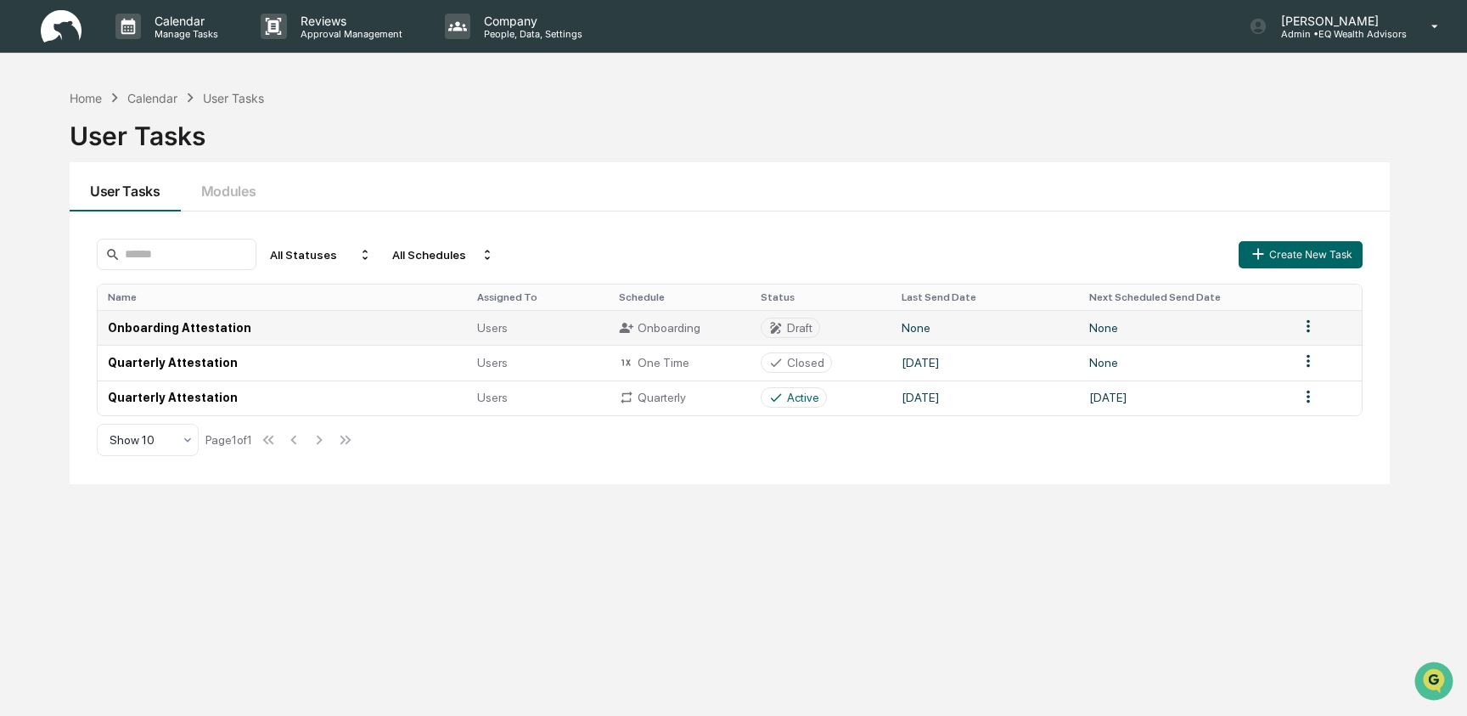
click at [380, 334] on td "Onboarding Attestation" at bounding box center [282, 327] width 369 height 35
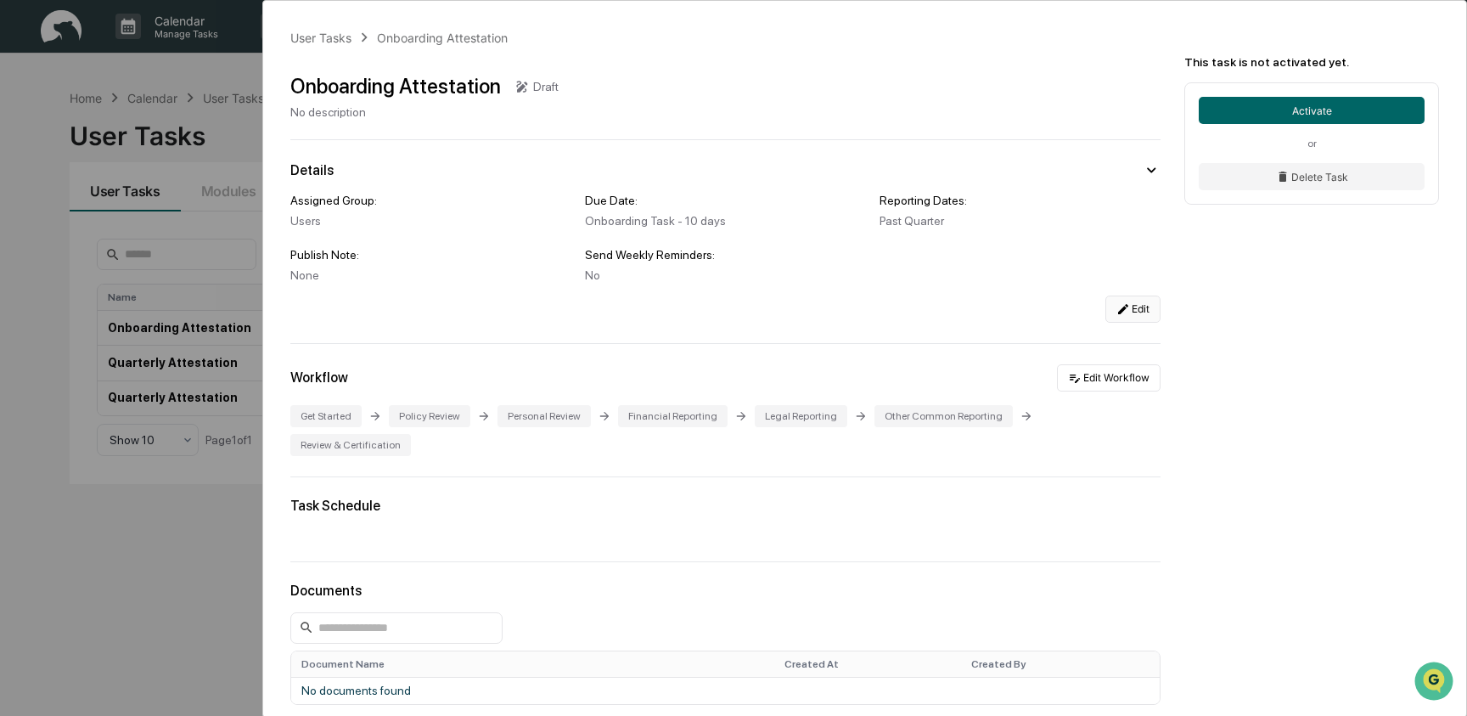
click at [1132, 319] on button "Edit" at bounding box center [1132, 308] width 55 height 27
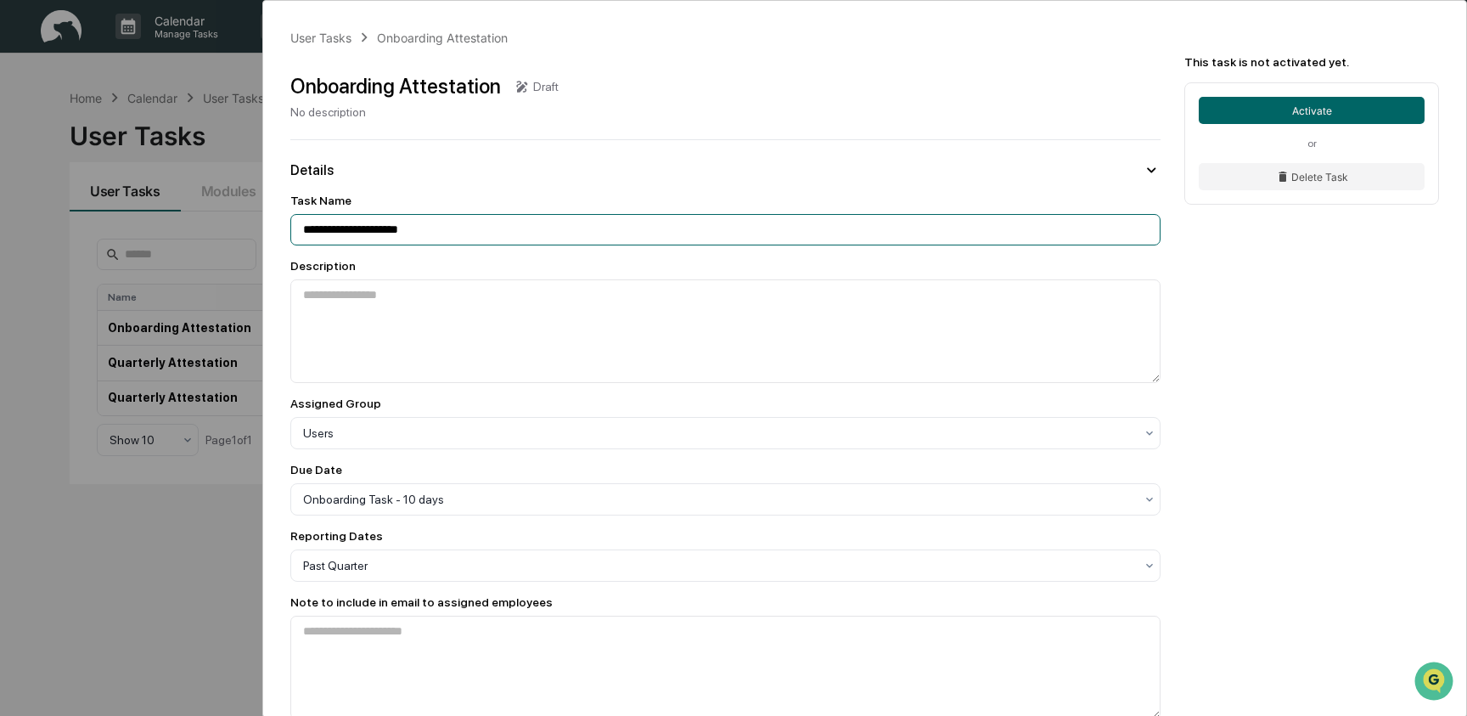
click at [530, 222] on input "**********" at bounding box center [725, 229] width 870 height 31
type input "**********"
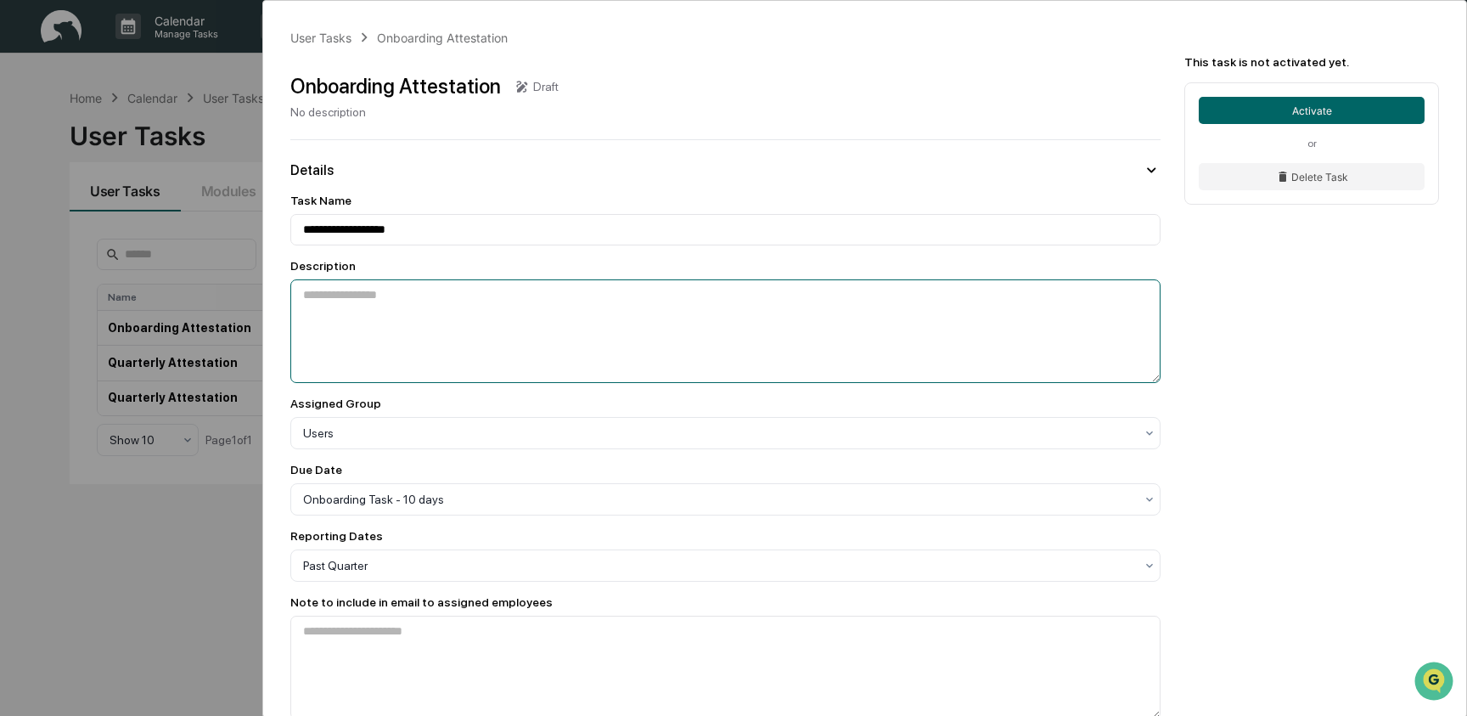
click at [477, 348] on textarea at bounding box center [725, 331] width 870 height 104
paste textarea "**********"
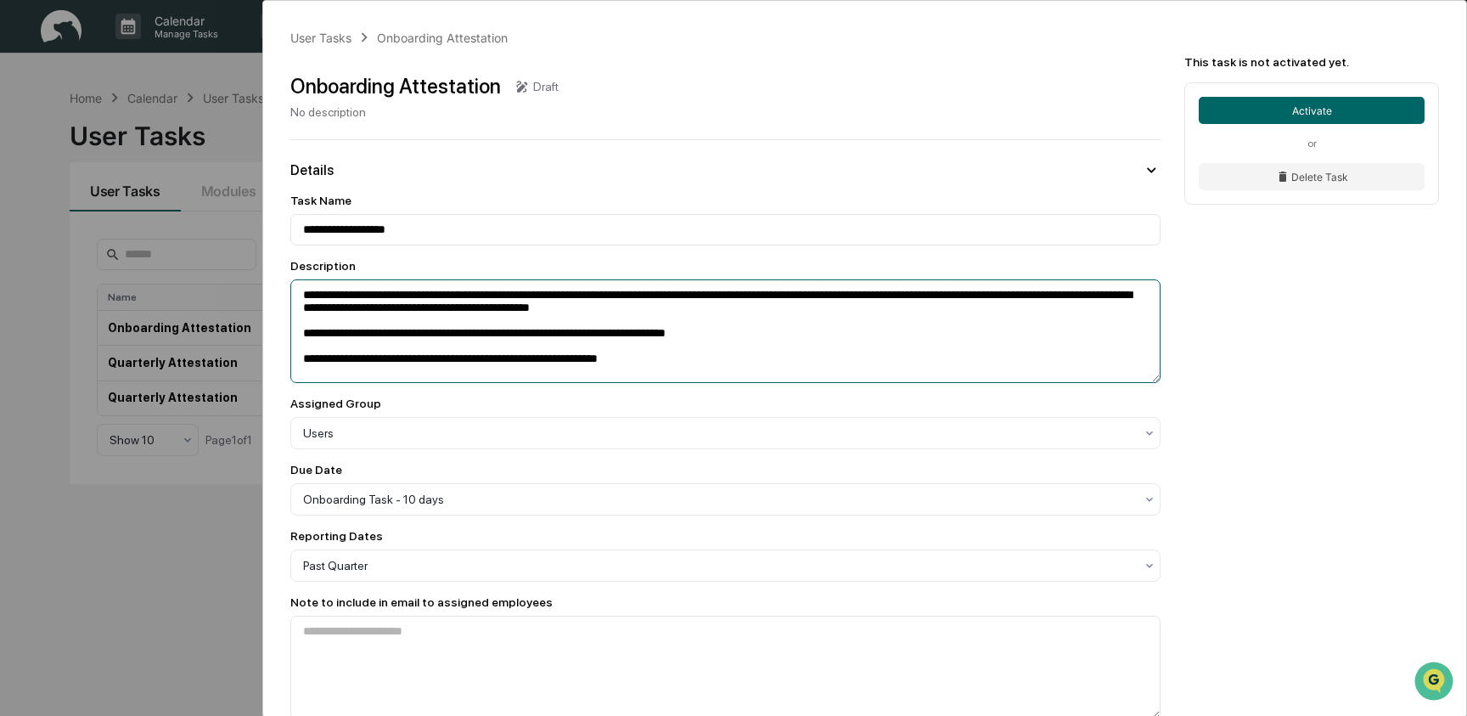
drag, startPoint x: 511, startPoint y: 297, endPoint x: 373, endPoint y: 298, distance: 137.5
click at [372, 298] on textarea "**********" at bounding box center [725, 331] width 870 height 104
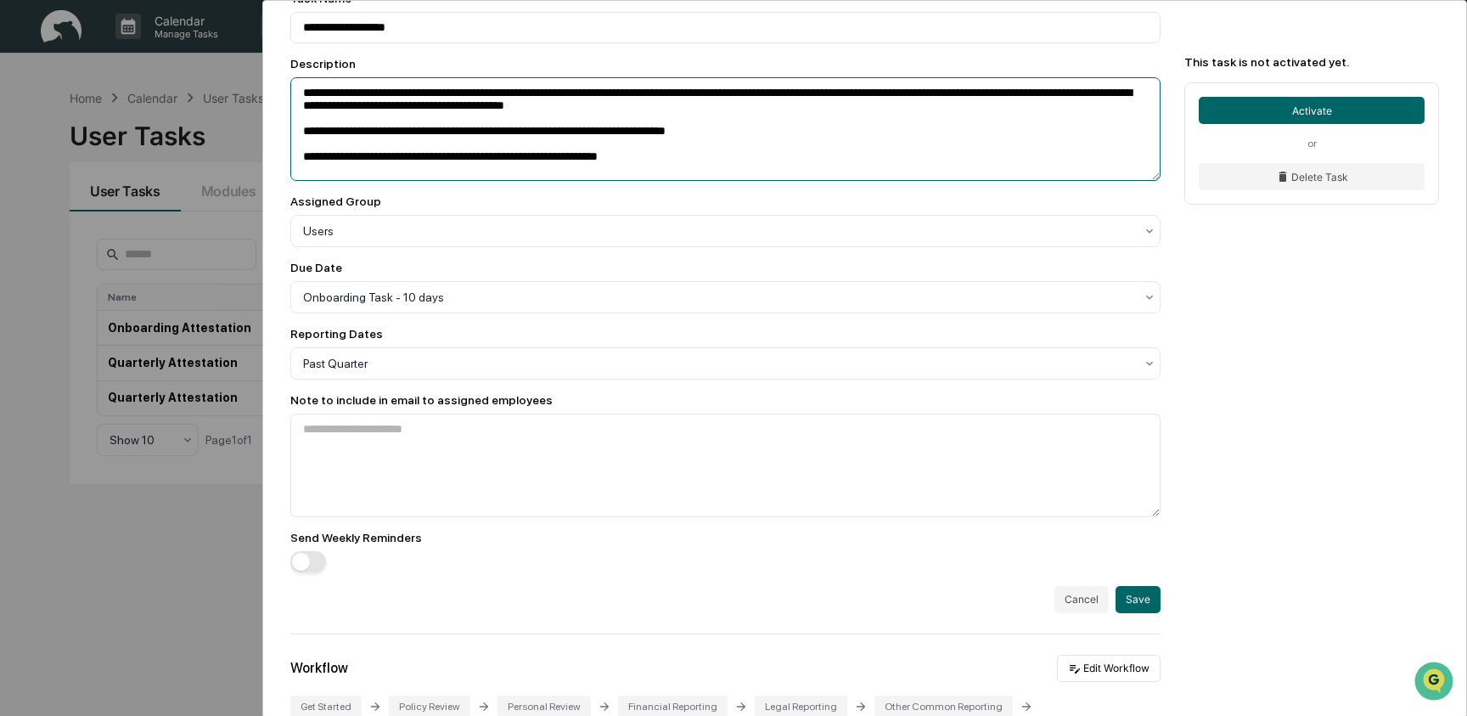
scroll to position [227, 0]
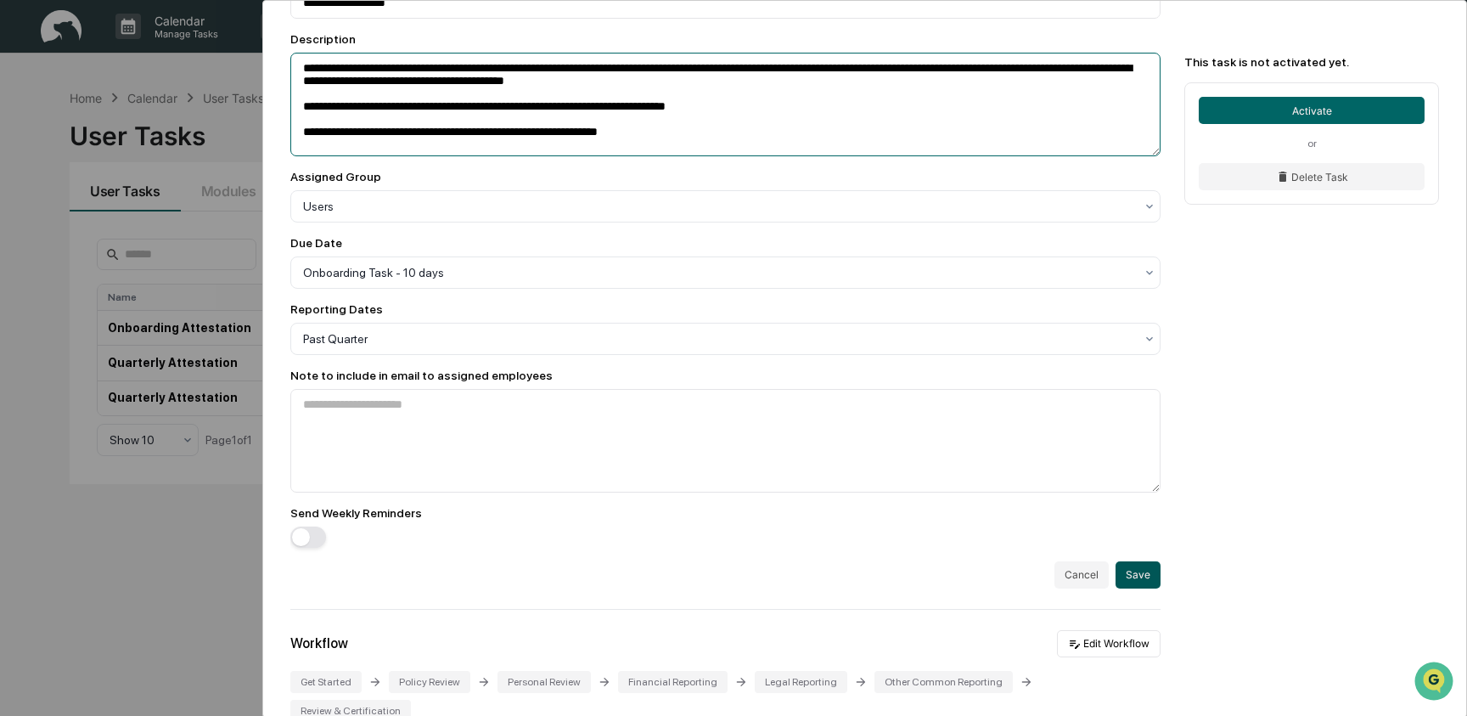
type textarea "**********"
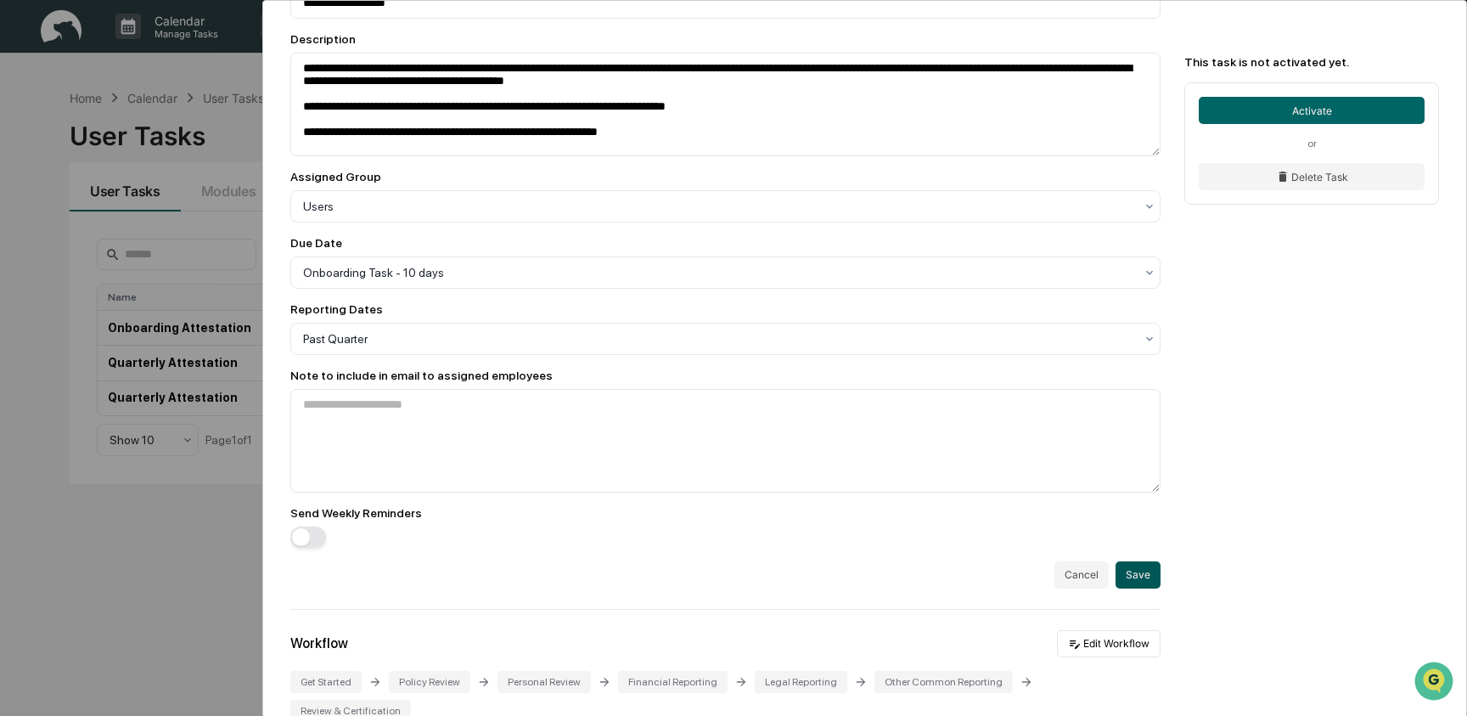
click at [1138, 584] on button "Save" at bounding box center [1137, 574] width 45 height 27
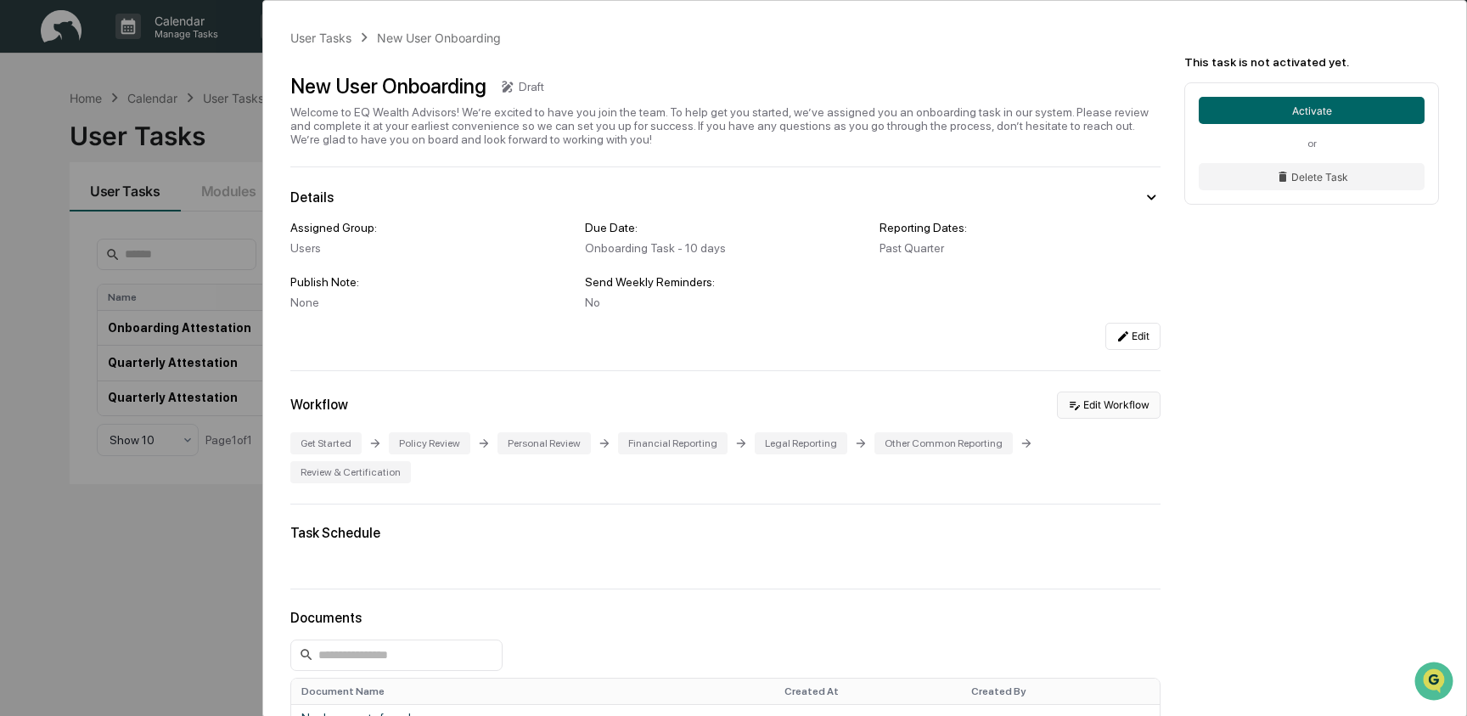
click at [1097, 415] on button "Edit Workflow" at bounding box center [1109, 404] width 104 height 27
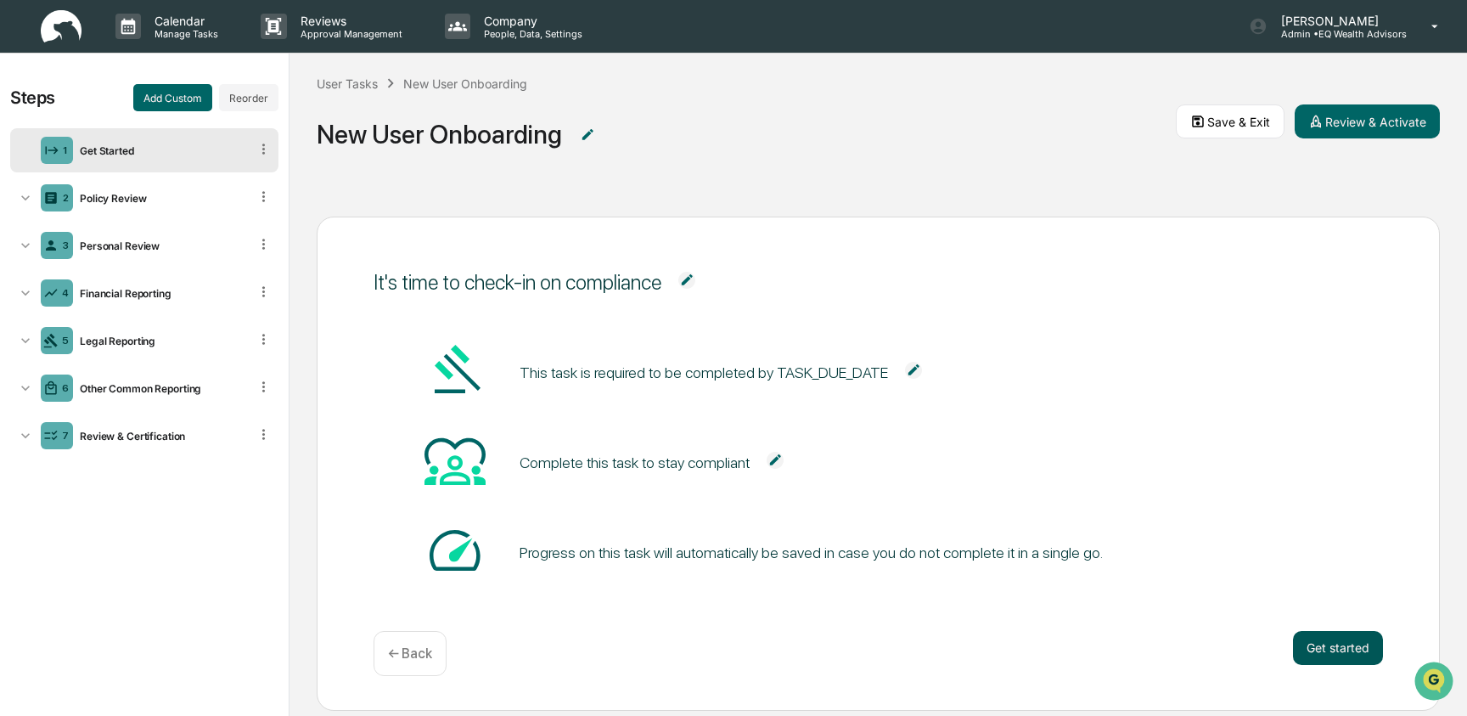
click at [1311, 638] on button "Get started" at bounding box center [1338, 648] width 90 height 34
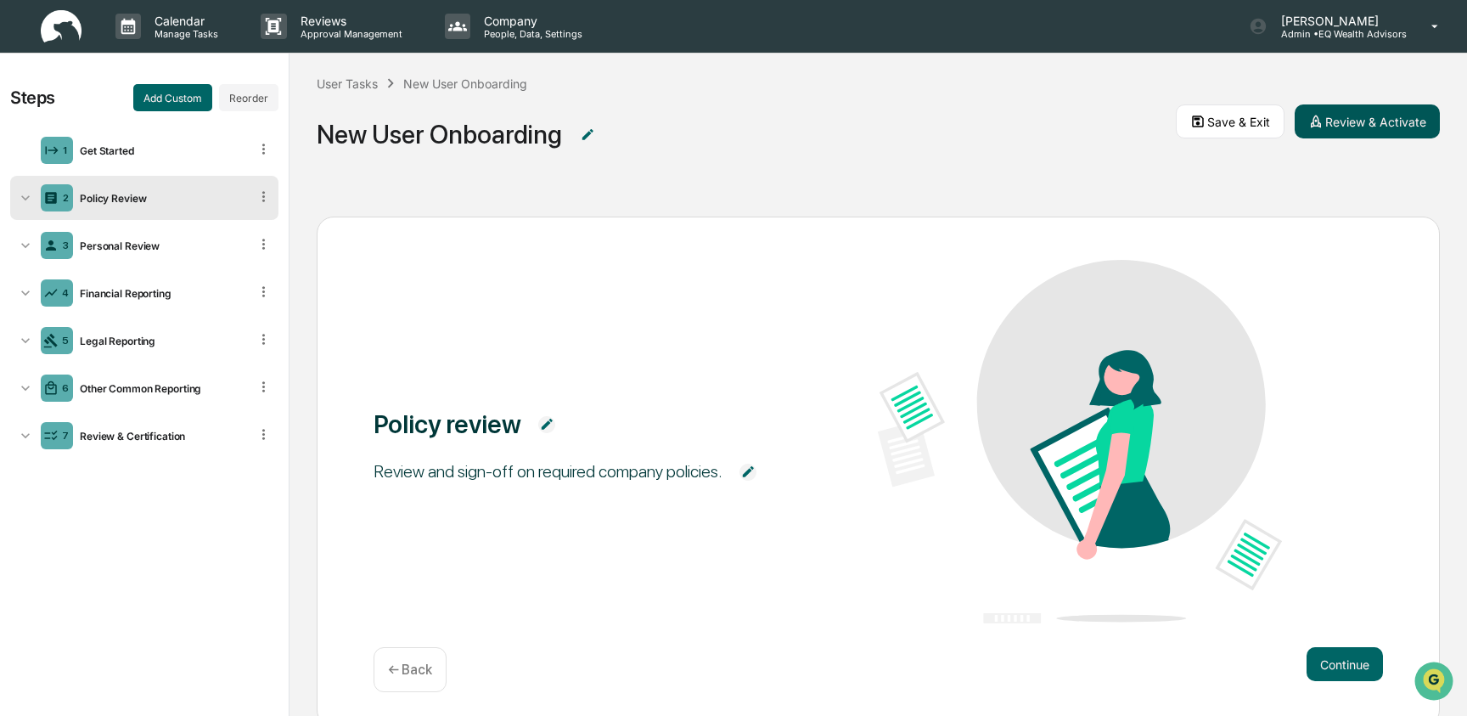
click at [1345, 123] on button "Review & Activate" at bounding box center [1366, 121] width 145 height 34
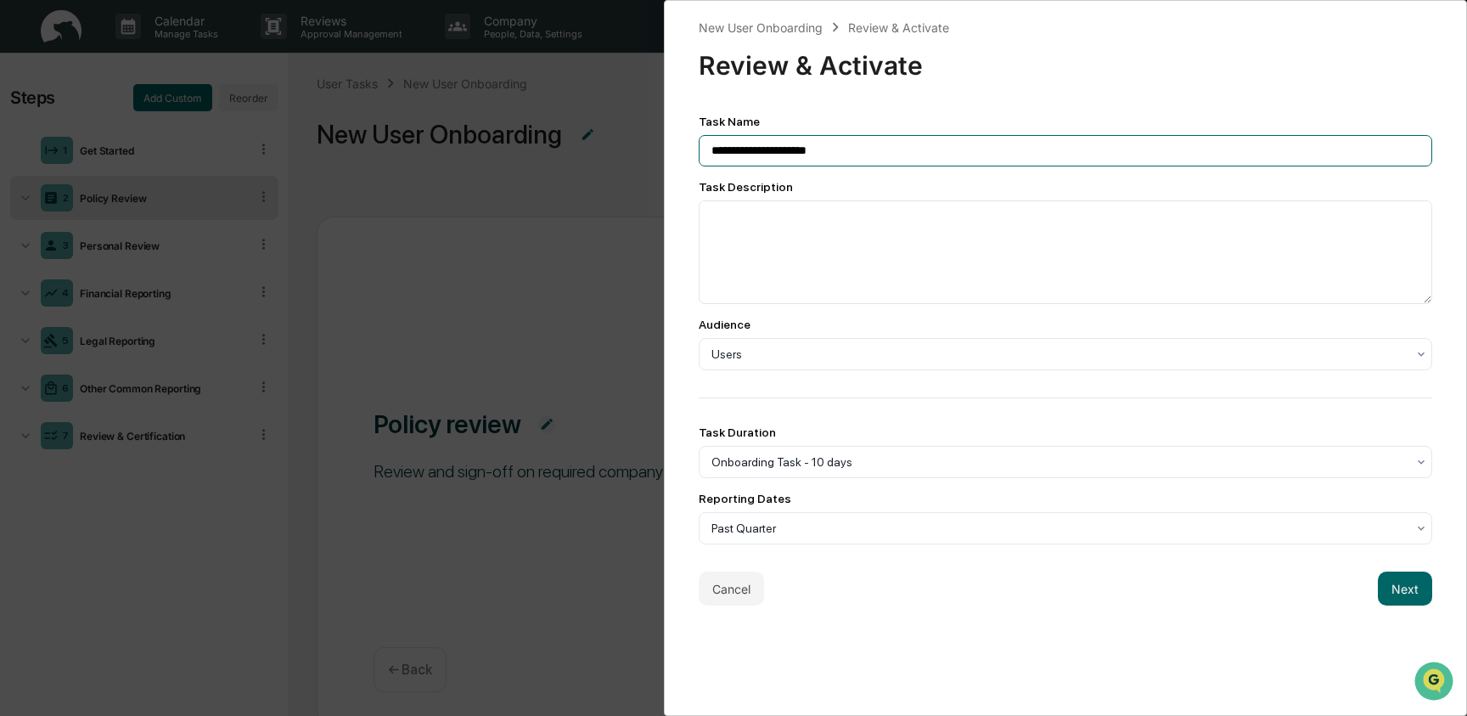
click at [864, 156] on input "**********" at bounding box center [1065, 150] width 733 height 31
type input "**********"
click at [1415, 601] on button "Next" at bounding box center [1405, 588] width 54 height 34
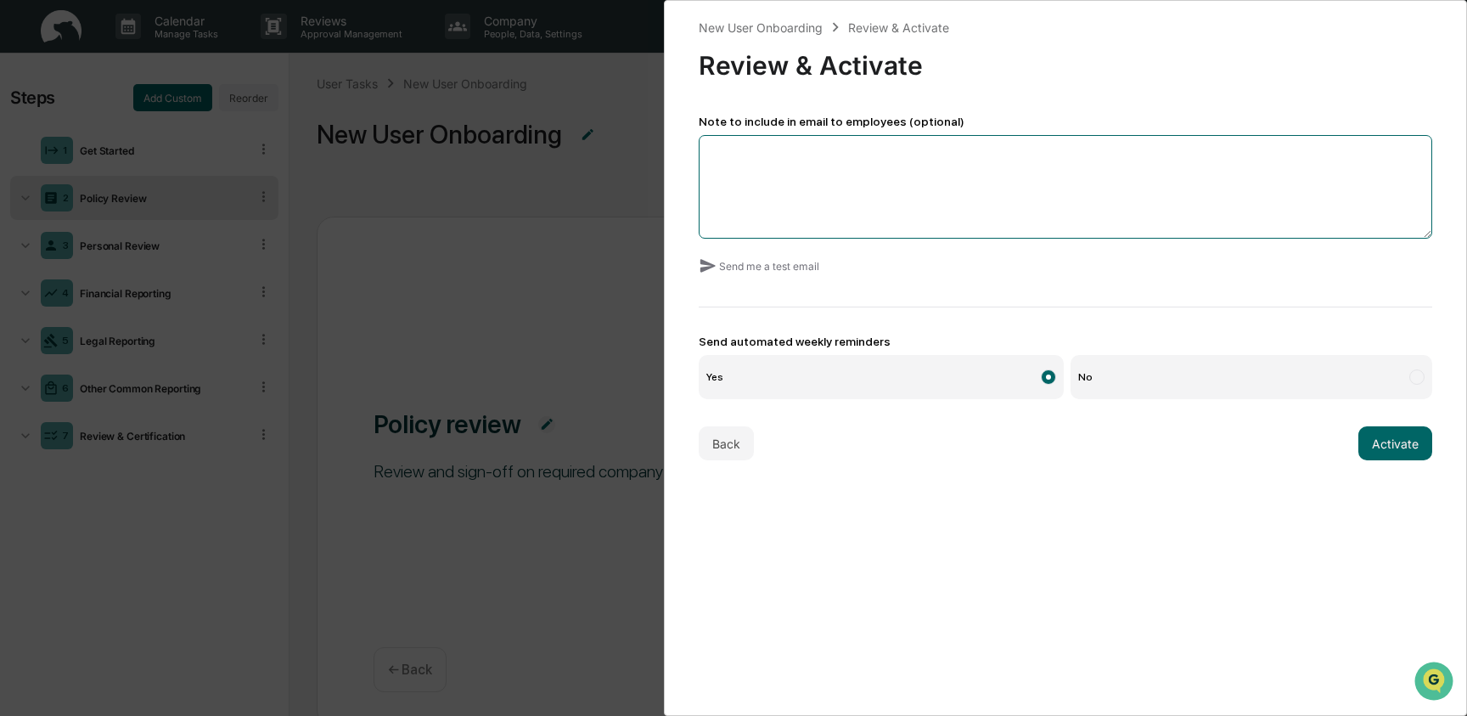
click at [1069, 193] on textarea at bounding box center [1065, 187] width 733 height 104
type textarea "*"
paste textarea "**********"
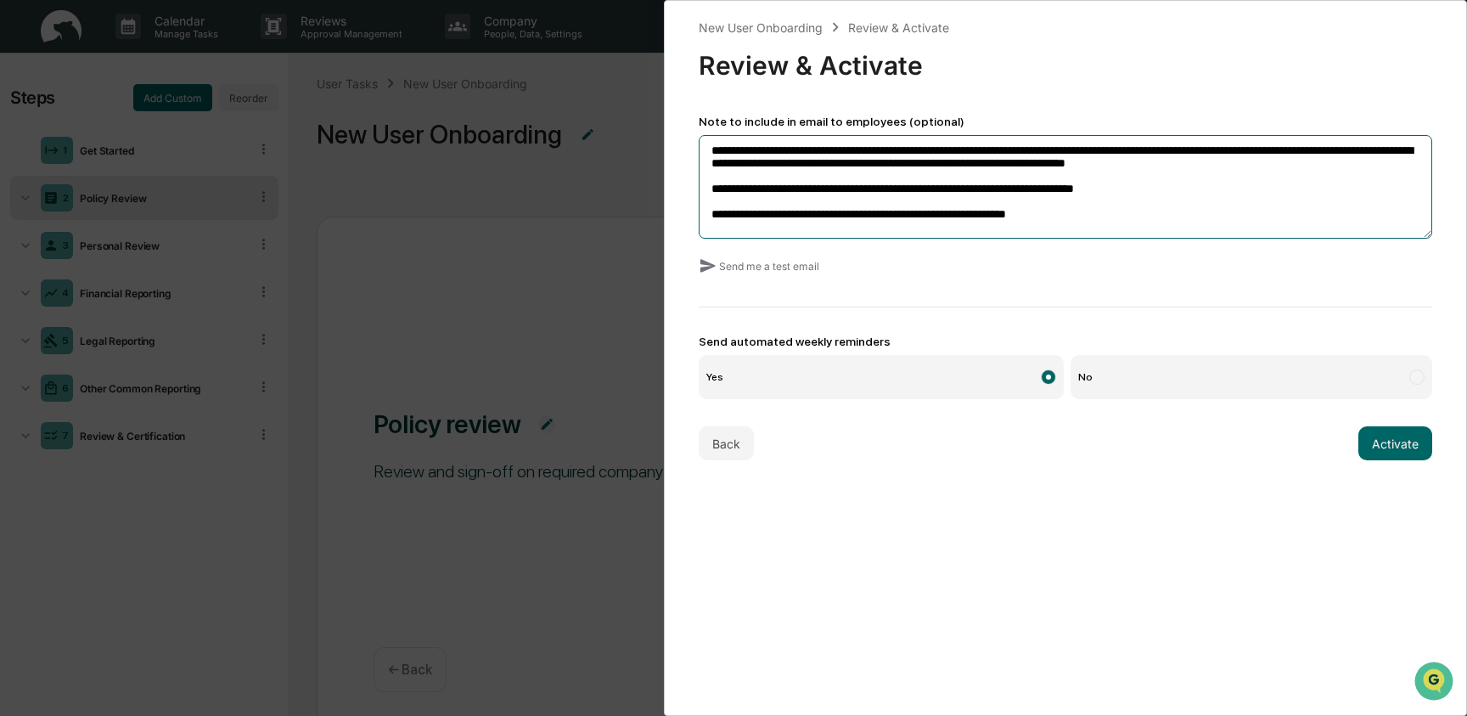
click at [918, 154] on textarea "**********" at bounding box center [1065, 187] width 733 height 104
type textarea "**********"
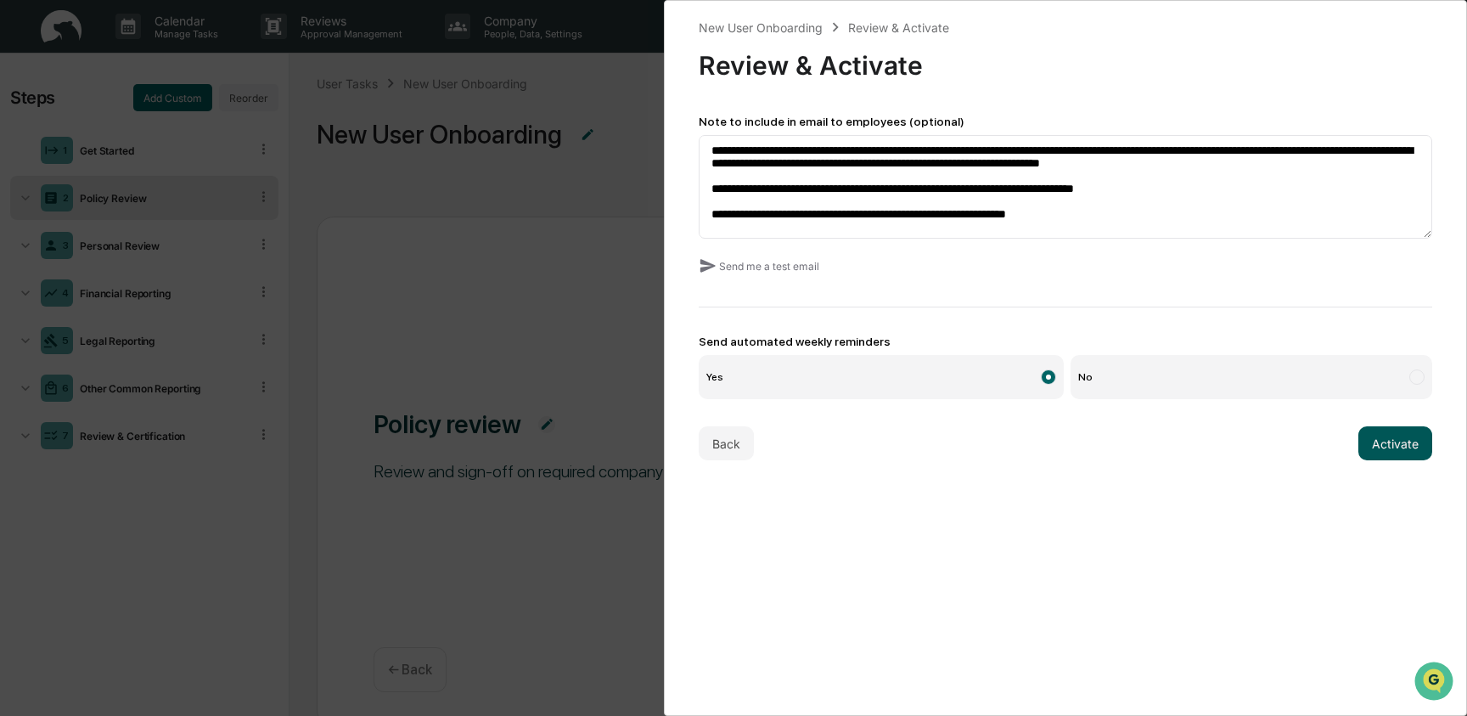
click at [1389, 441] on button "Activate" at bounding box center [1395, 443] width 74 height 34
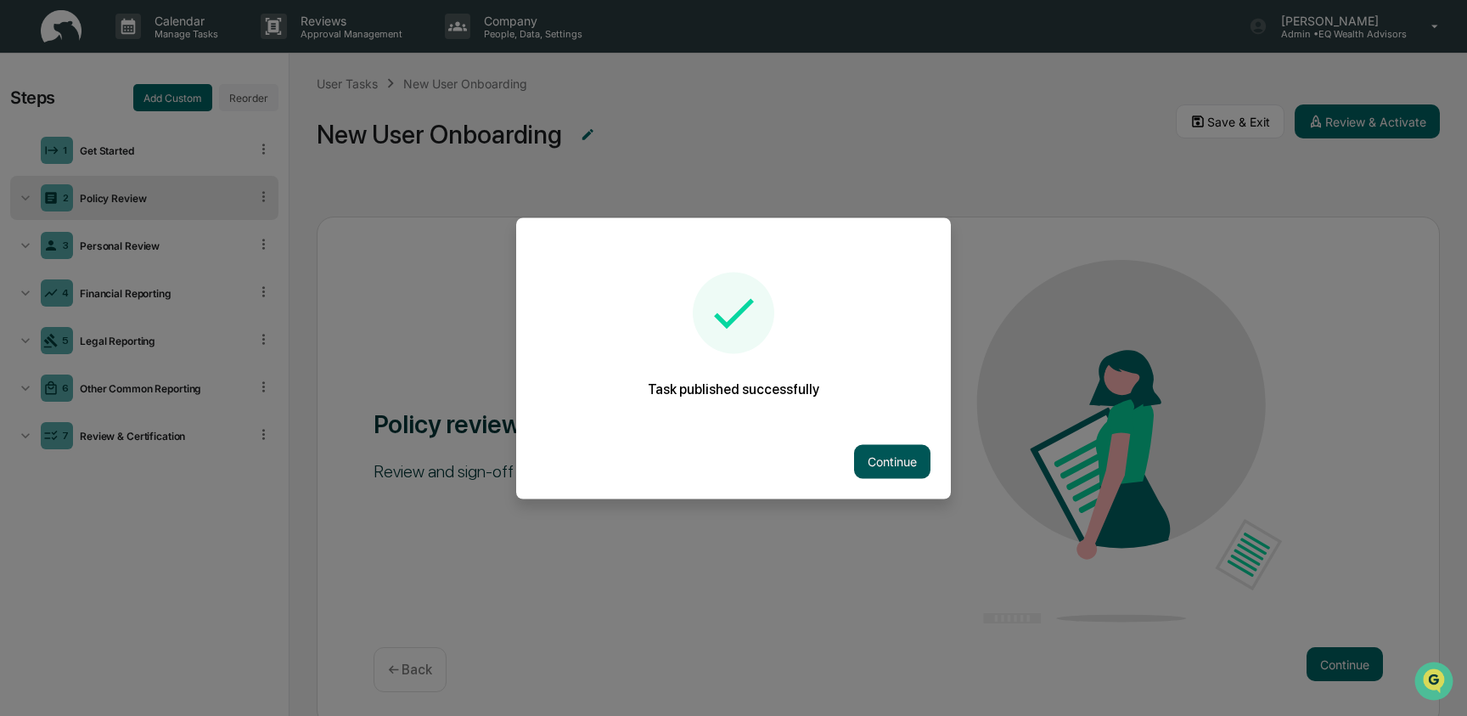
click at [872, 454] on button "Continue" at bounding box center [892, 461] width 76 height 34
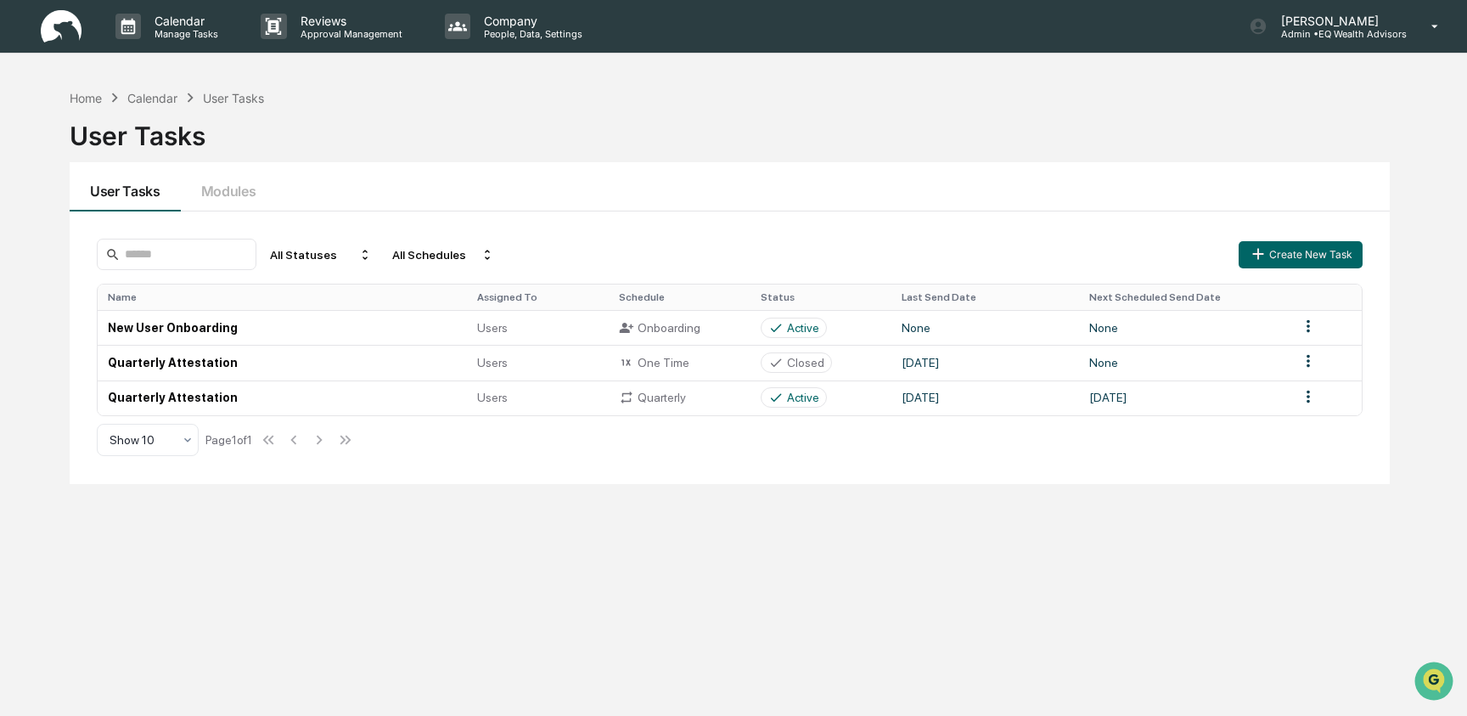
click at [95, 87] on div "Home Calendar User Tasks User Tasks User Tasks Modules All Statuses All Schedul…" at bounding box center [729, 439] width 1371 height 716
click at [95, 89] on div "Home Calendar User Tasks" at bounding box center [167, 97] width 195 height 19
click at [96, 97] on div "Home" at bounding box center [86, 98] width 32 height 14
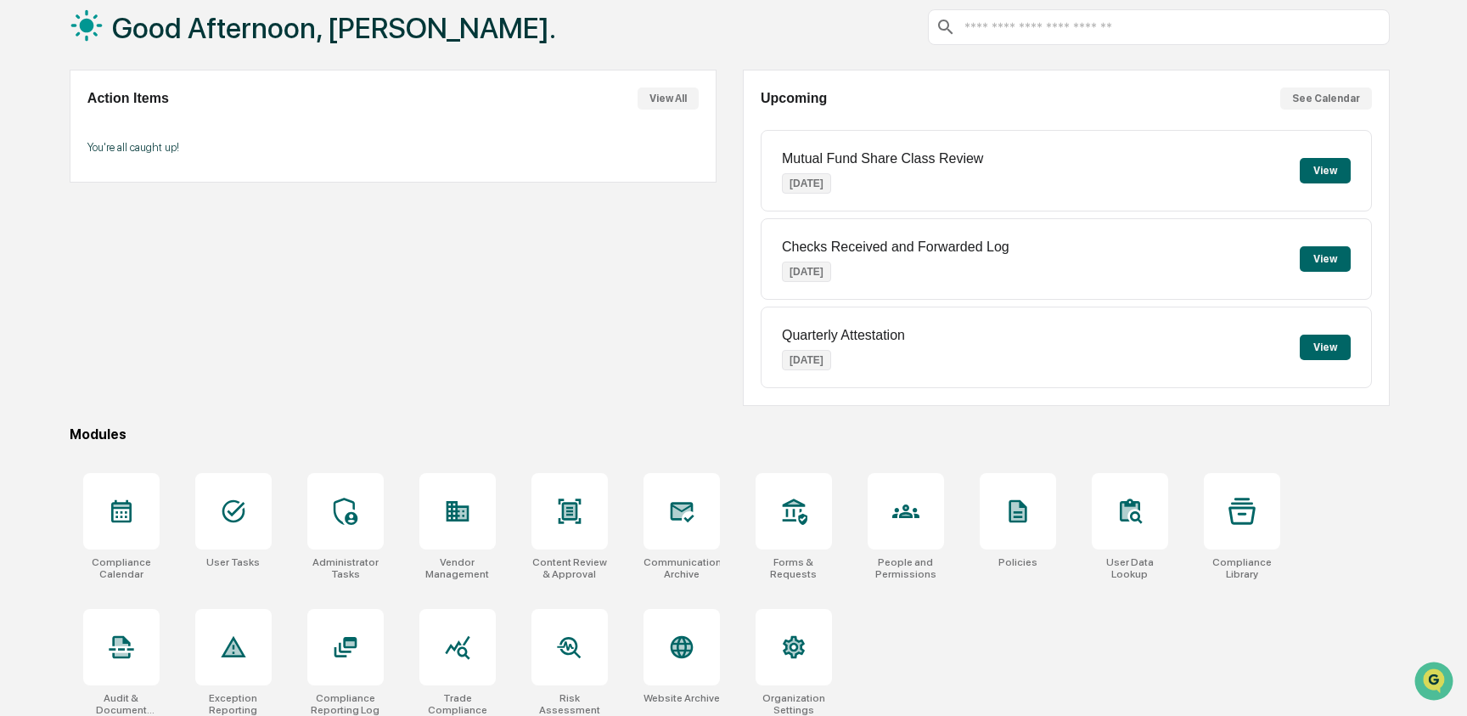
scroll to position [107, 0]
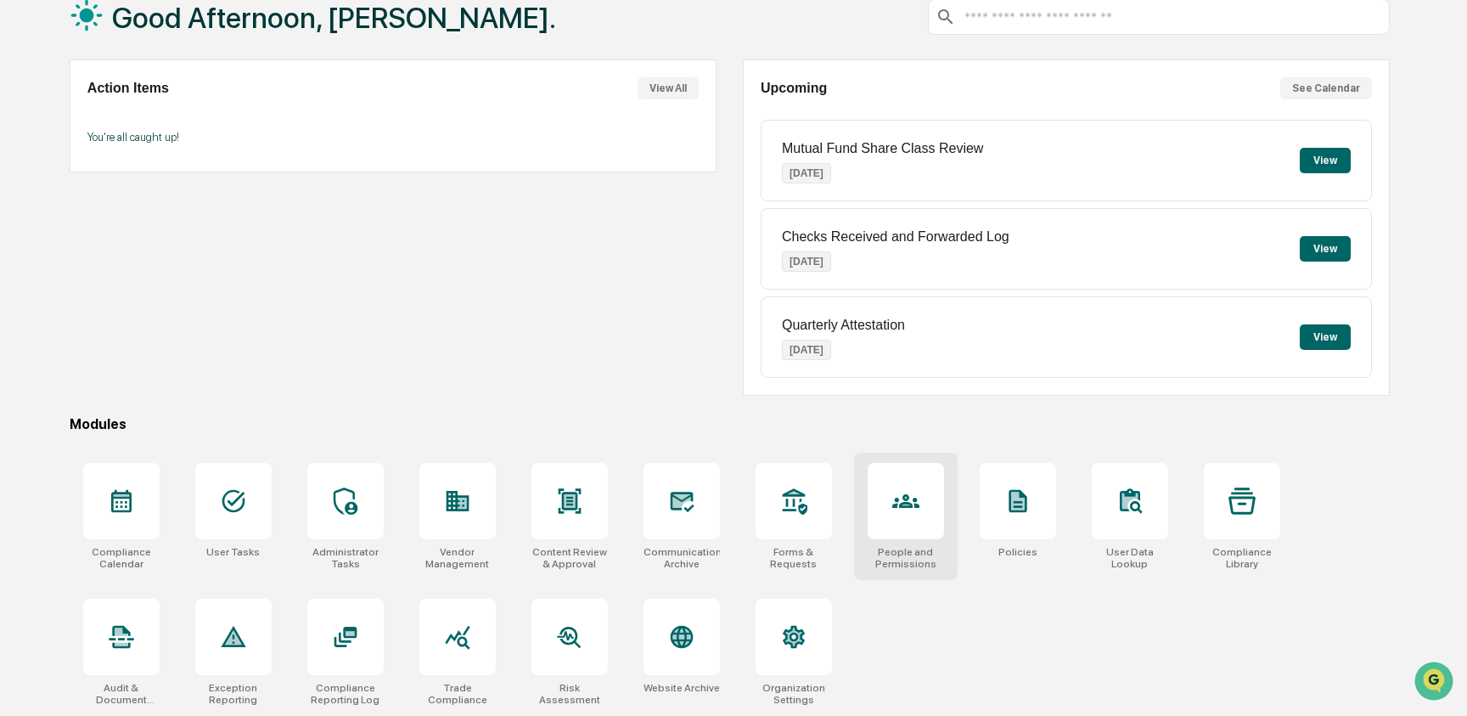
click at [901, 503] on icon at bounding box center [905, 501] width 27 height 14
